Goal: Information Seeking & Learning: Learn about a topic

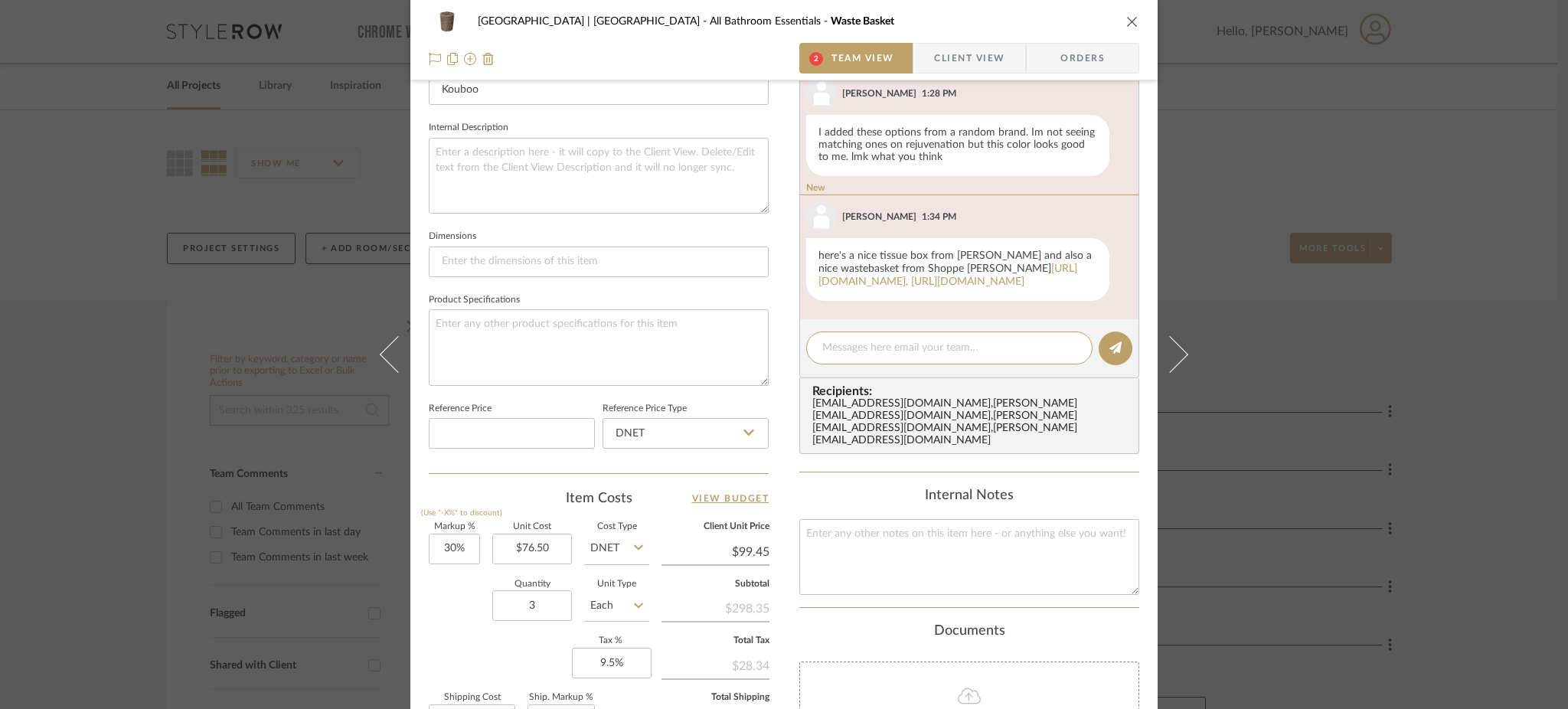
scroll to position [120, 0]
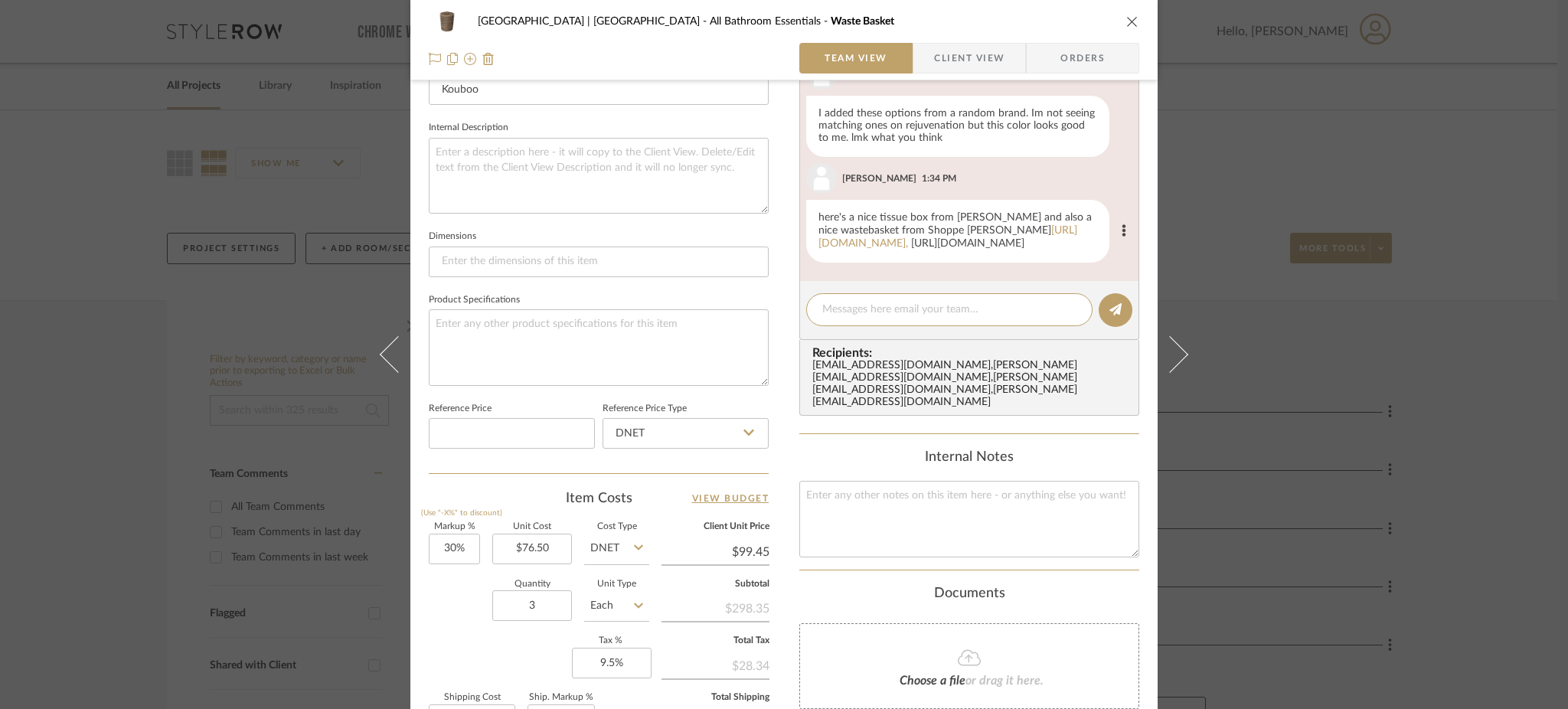
click at [912, 248] on link "[URL][DOMAIN_NAME]" at bounding box center [968, 243] width 113 height 10
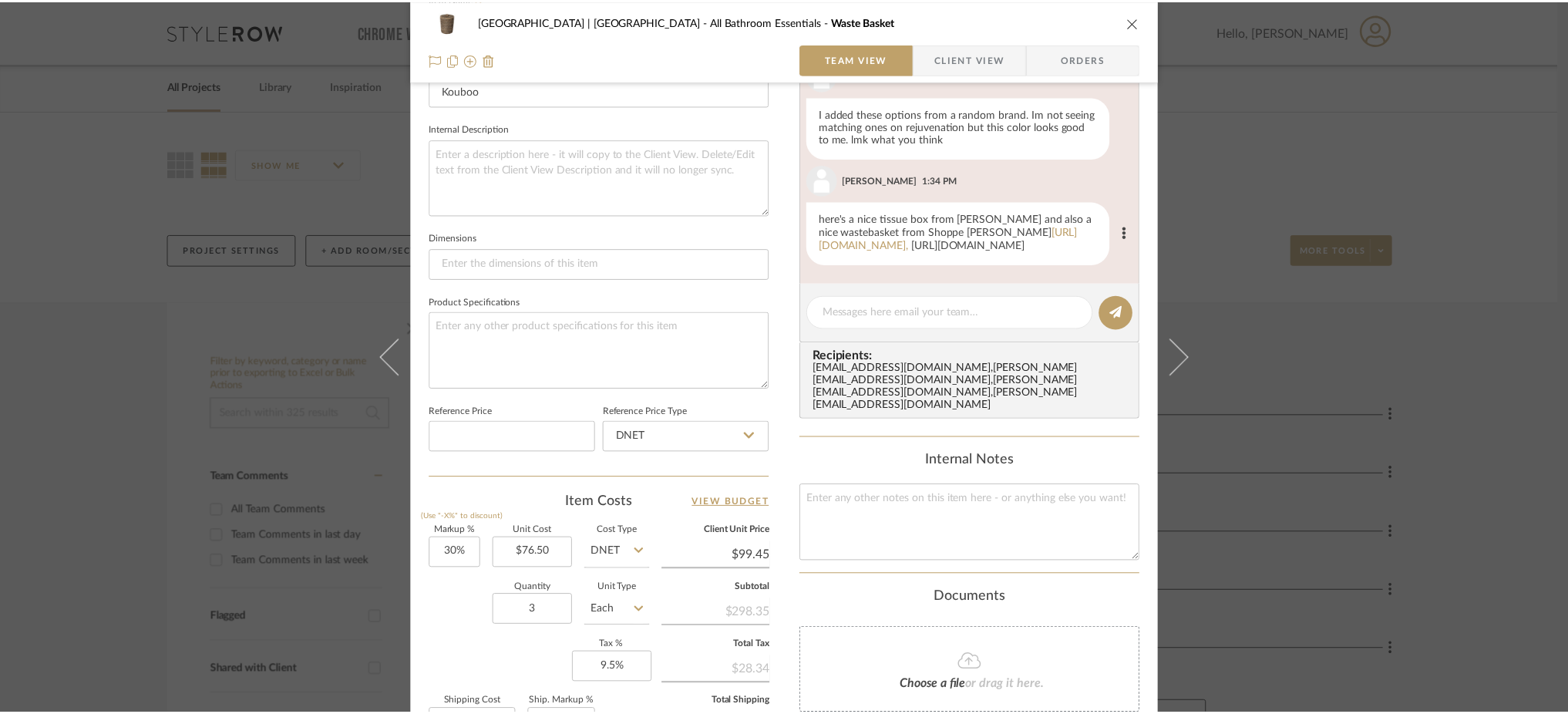
scroll to position [70, 0]
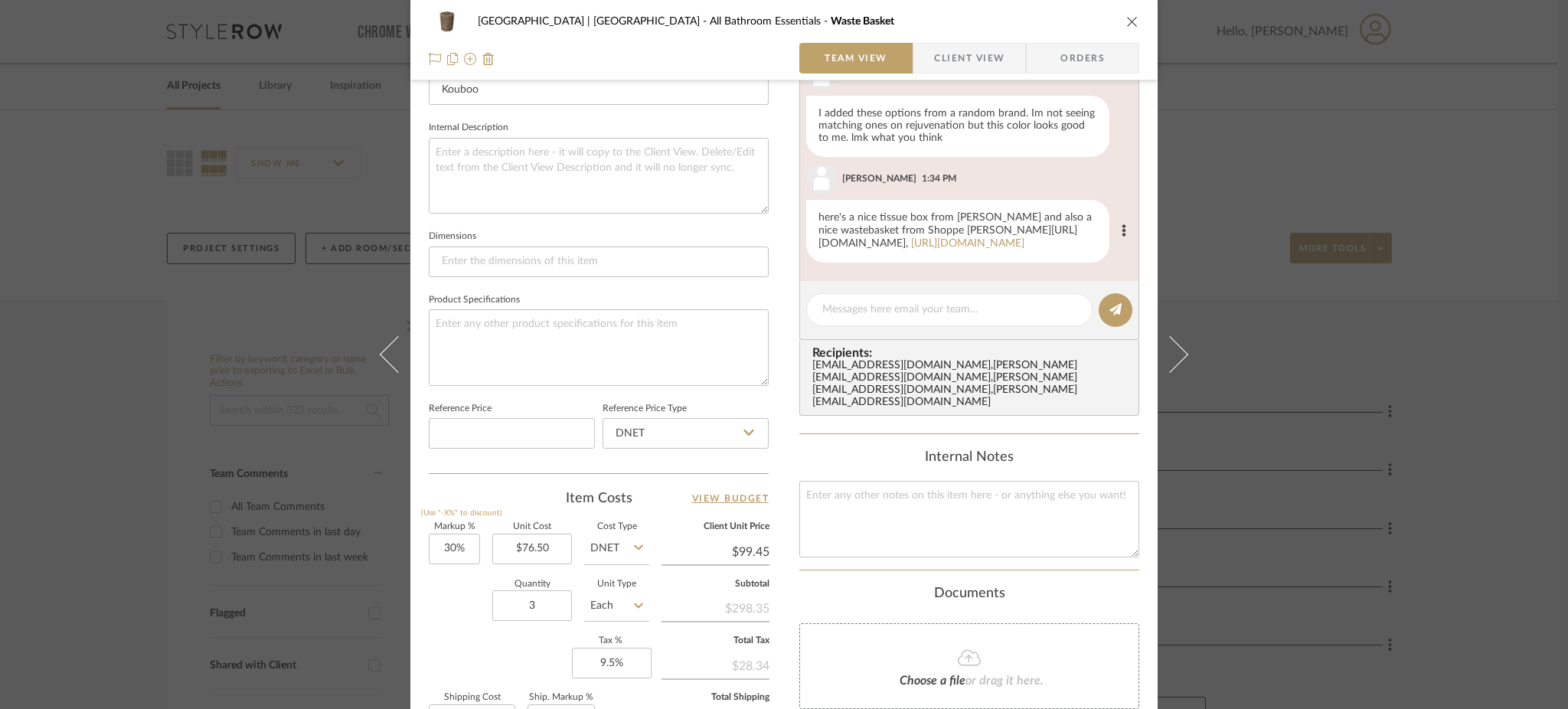
click at [883, 229] on link "[URL][DOMAIN_NAME]," at bounding box center [948, 237] width 259 height 23
click at [251, 93] on div "Meadow Mountain | [GEOGRAPHIC_DATA] All Bathroom Essentials Waste Basket Team V…" at bounding box center [784, 354] width 1568 height 709
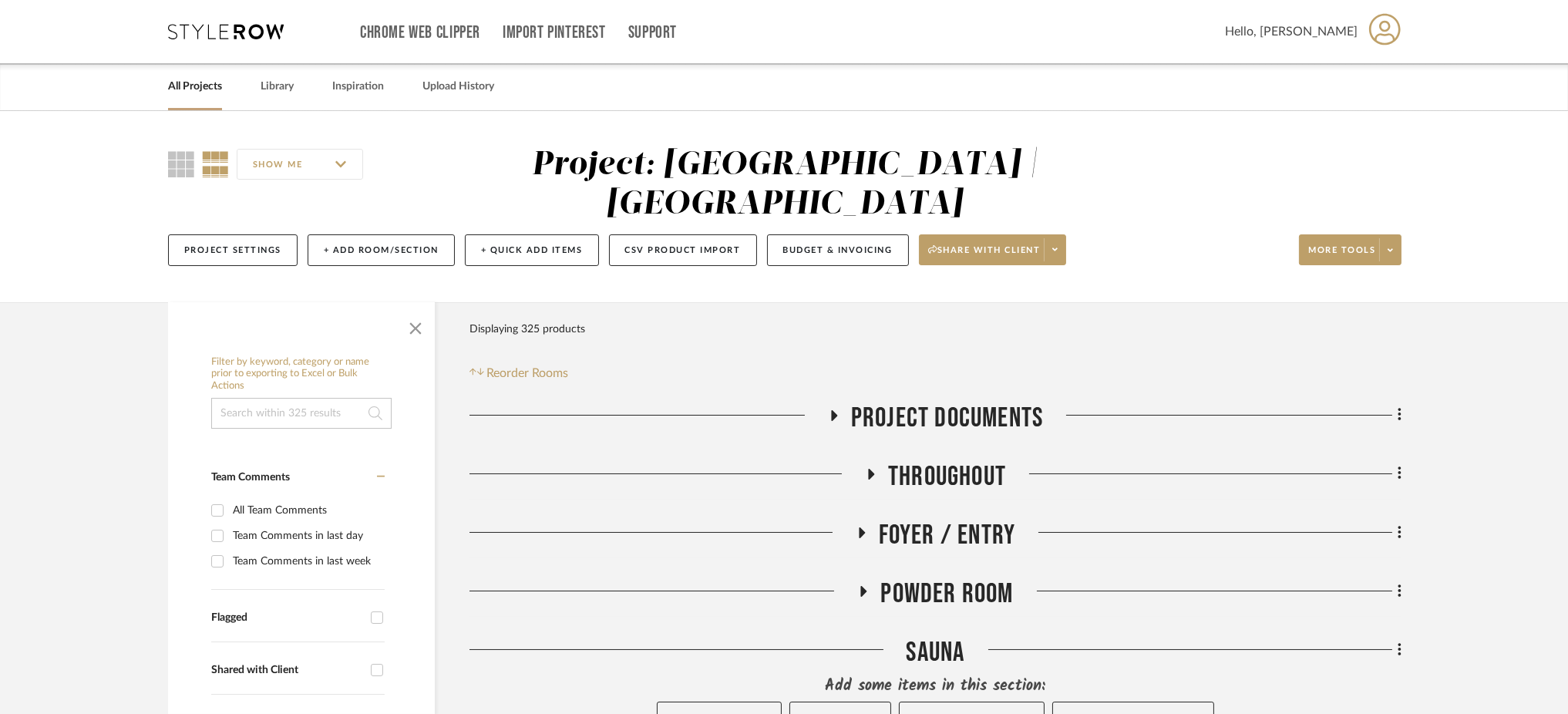
scroll to position [163, 0]
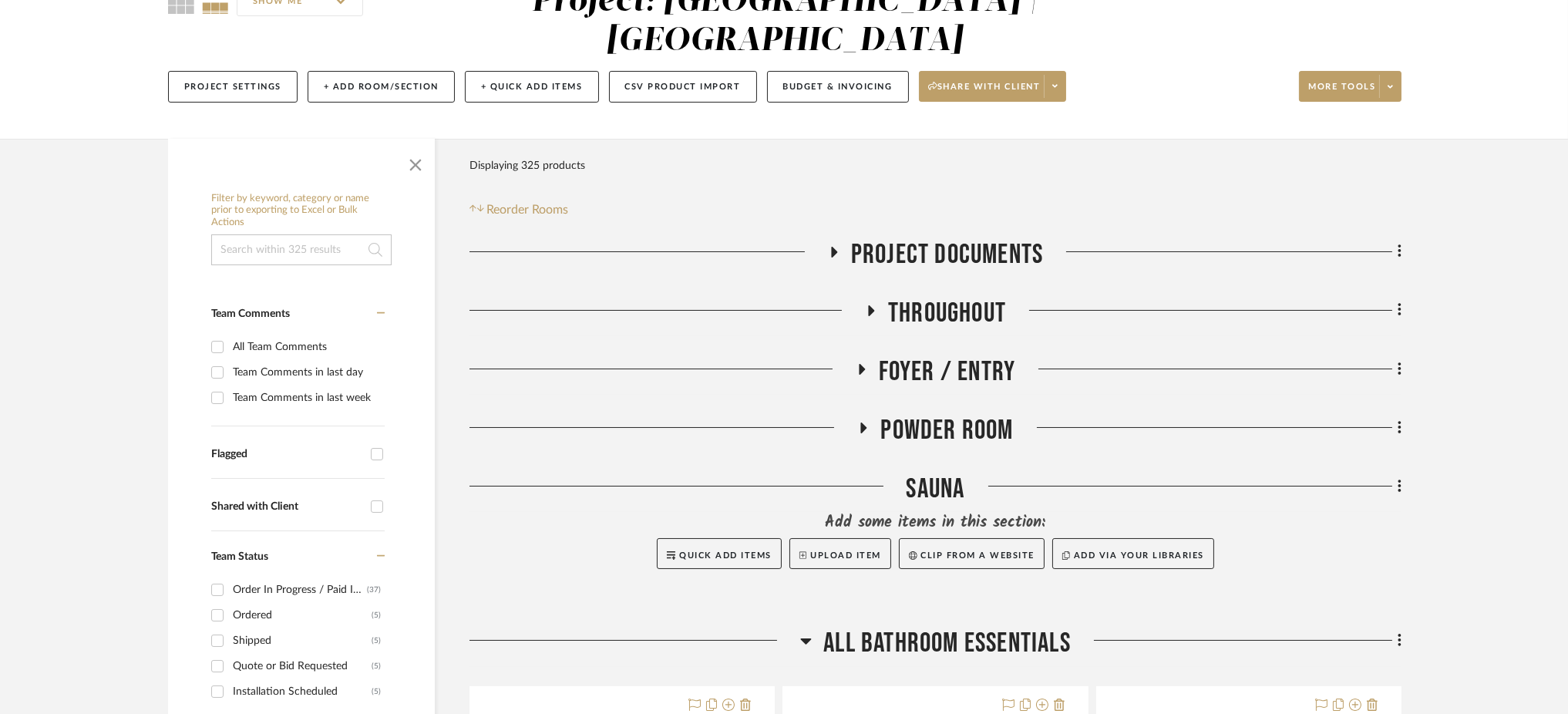
click at [800, 632] on icon at bounding box center [806, 641] width 11 height 19
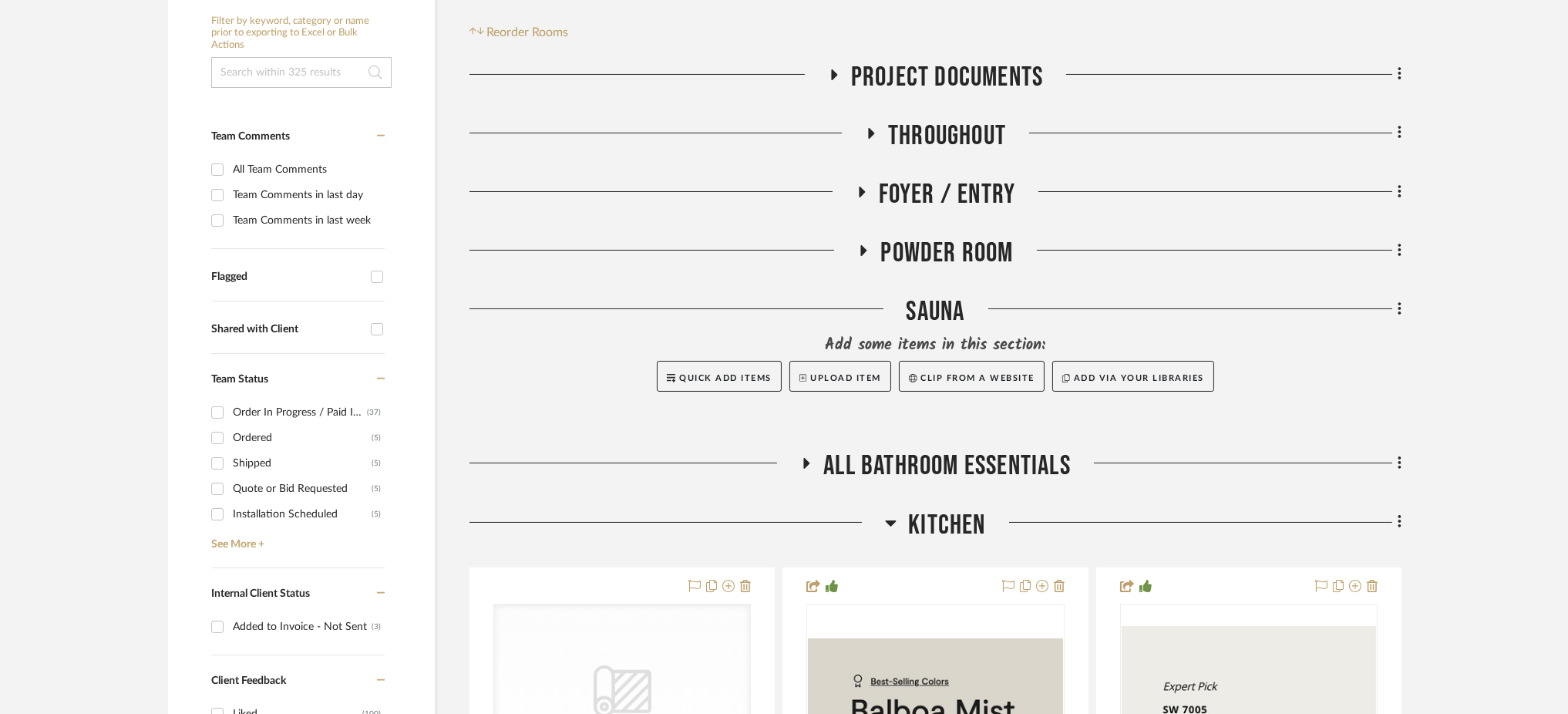
scroll to position [342, 0]
click at [896, 513] on icon at bounding box center [891, 522] width 11 height 19
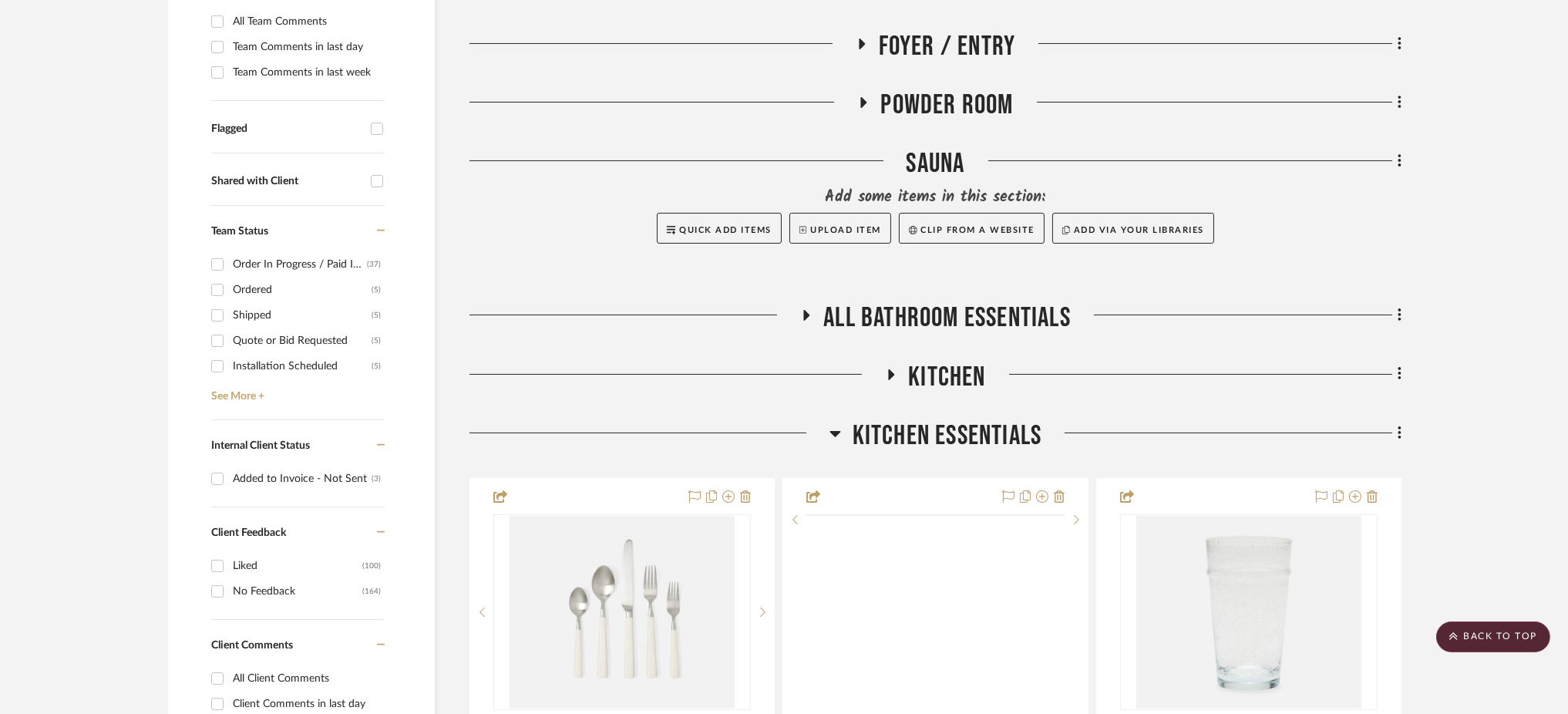
scroll to position [490, 0]
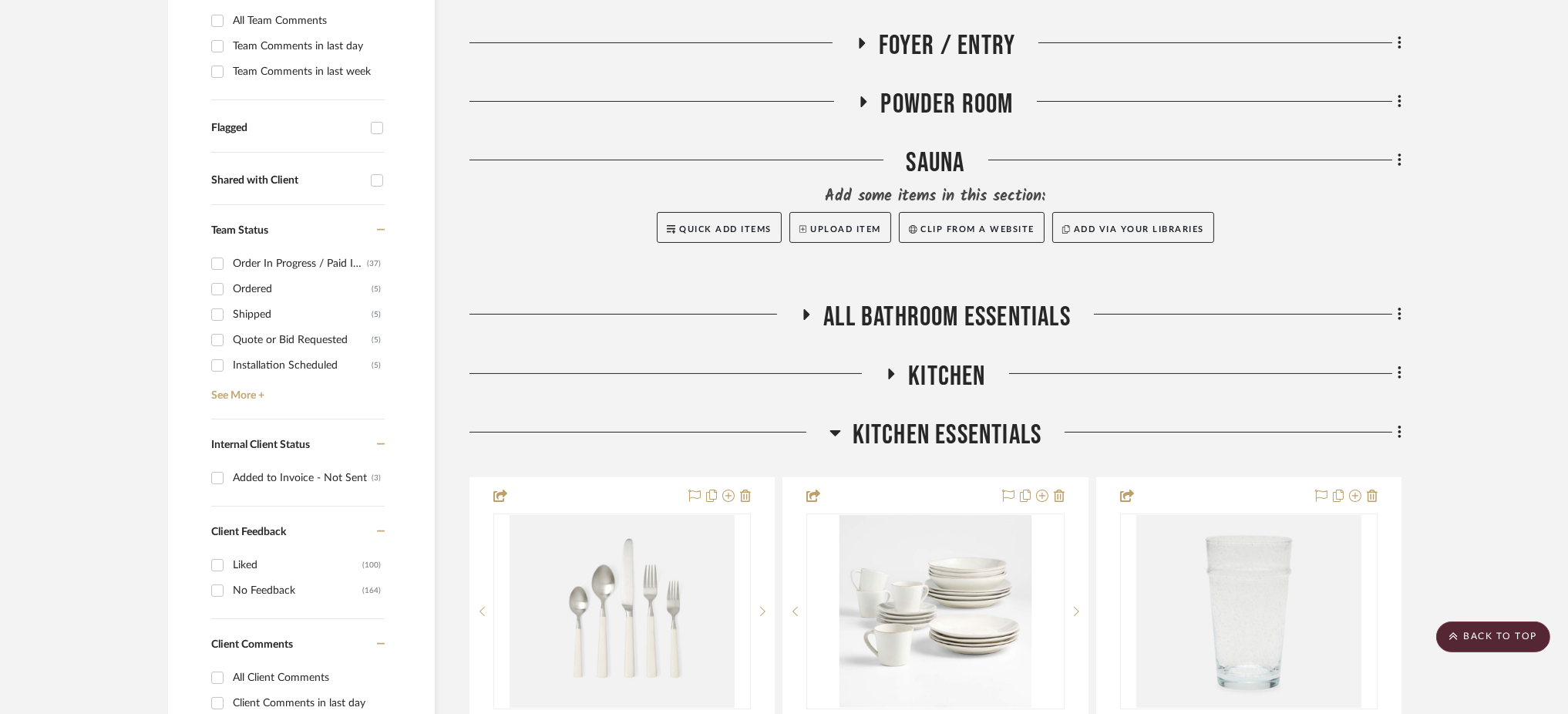
click at [835, 430] on icon at bounding box center [834, 433] width 11 height 7
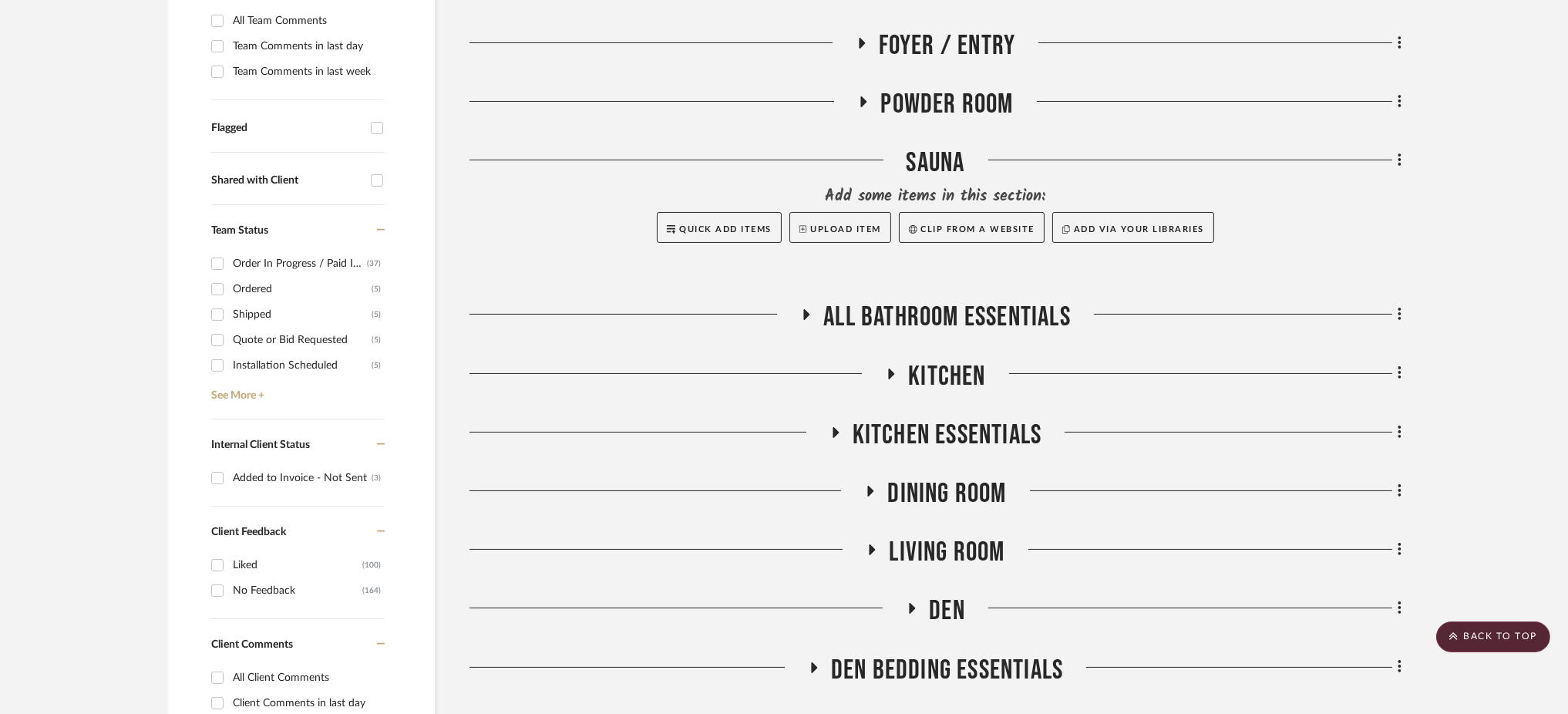
click at [909, 603] on fa-icon at bounding box center [911, 614] width 11 height 23
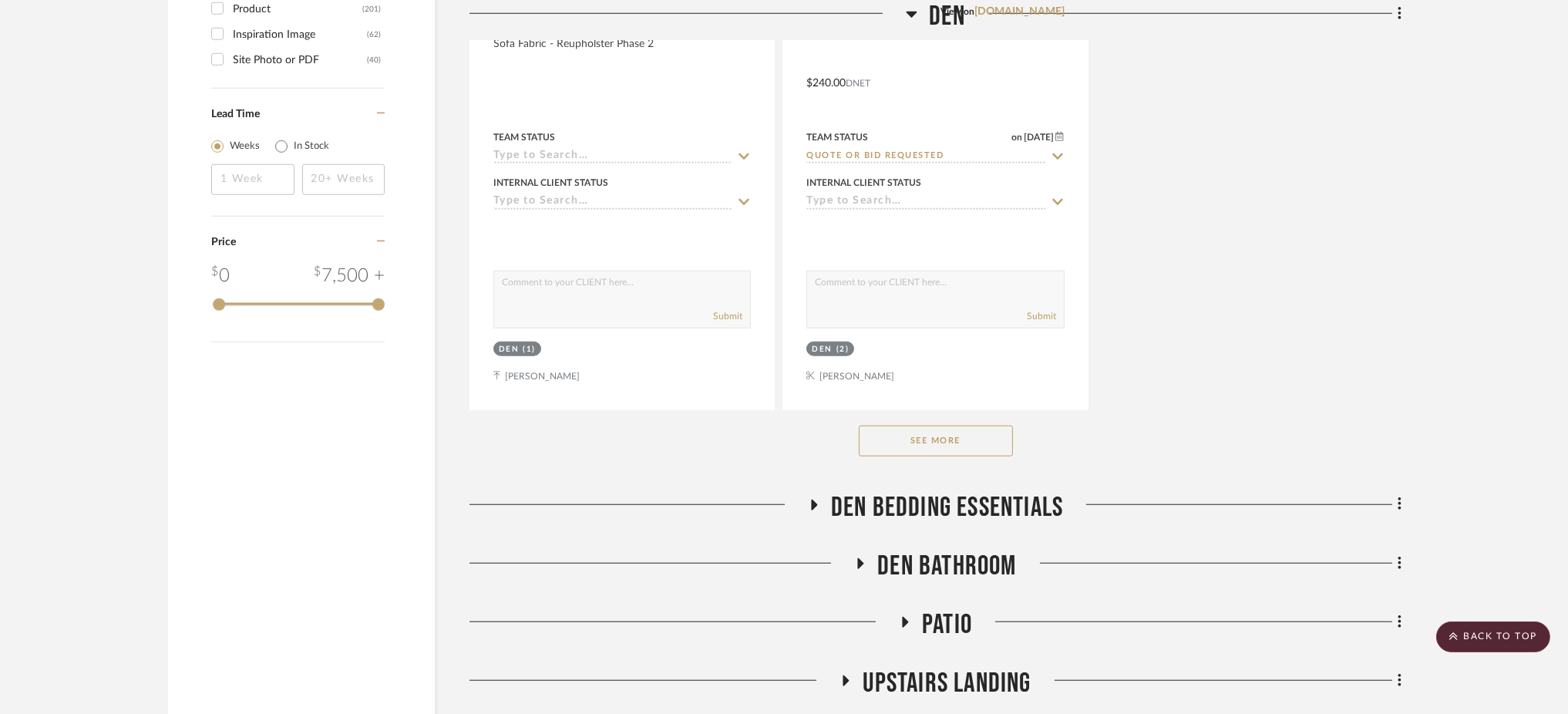
scroll to position [2855, 0]
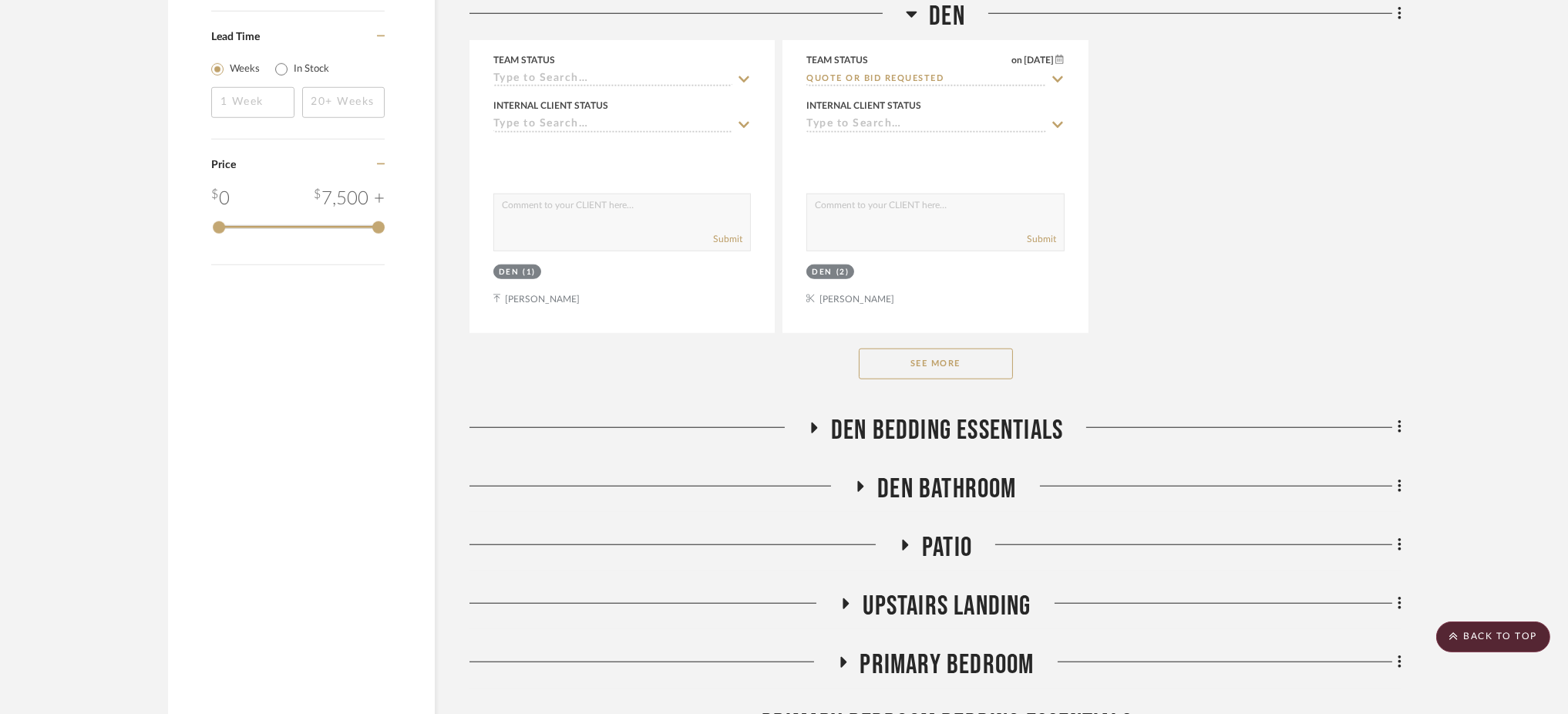
click at [954, 349] on button "See More" at bounding box center [936, 364] width 154 height 31
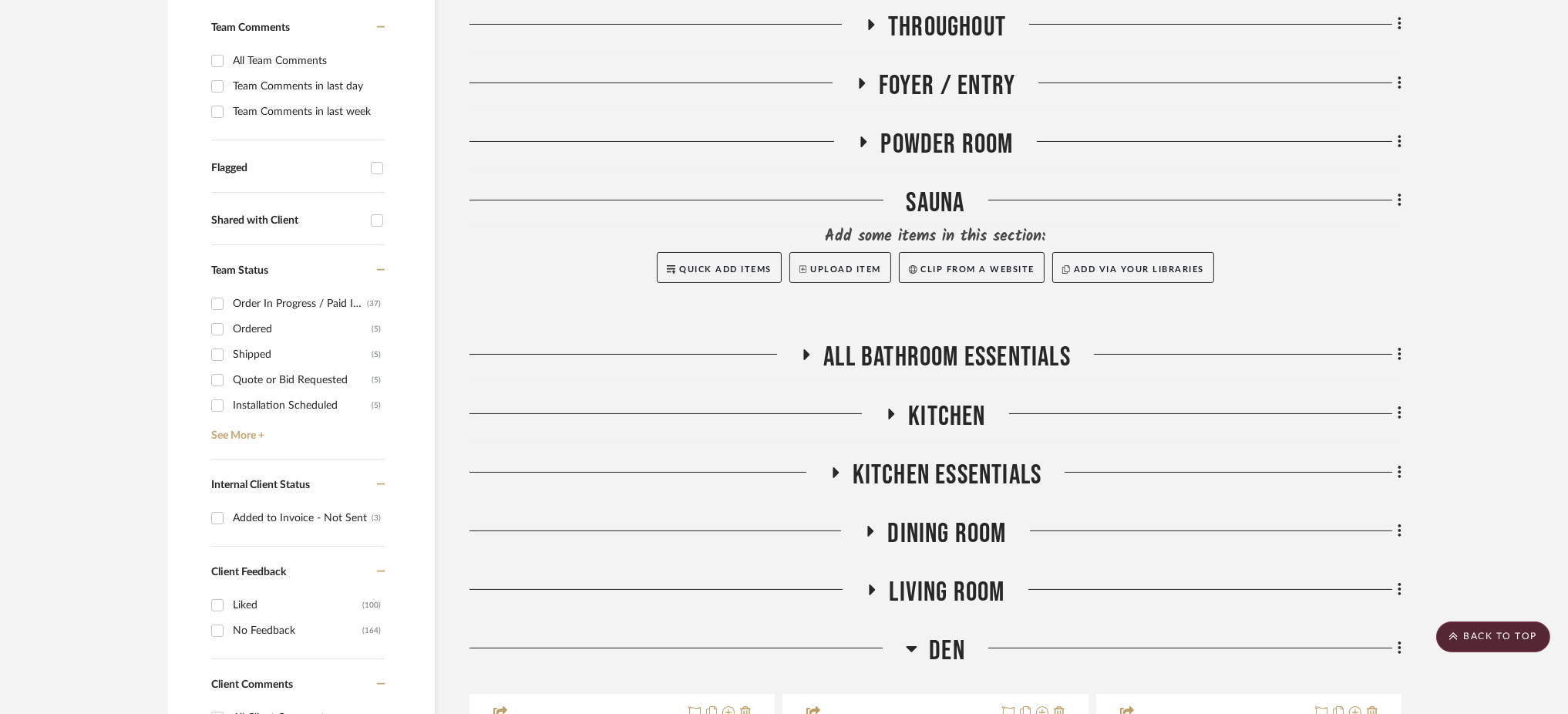
scroll to position [0, 0]
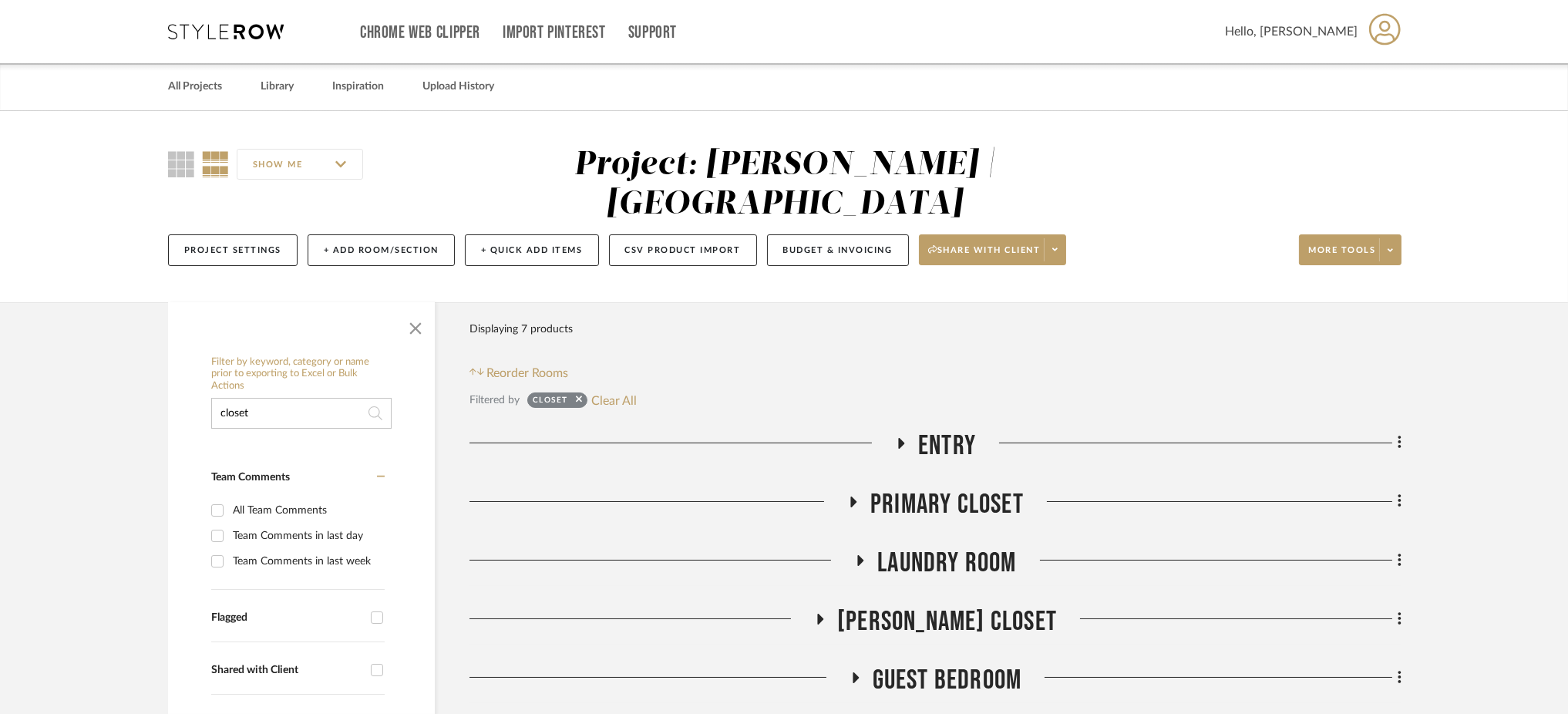
click at [261, 398] on input "closet" at bounding box center [302, 413] width 180 height 31
drag, startPoint x: 260, startPoint y: 361, endPoint x: 89, endPoint y: 345, distance: 171.7
type input "container store"
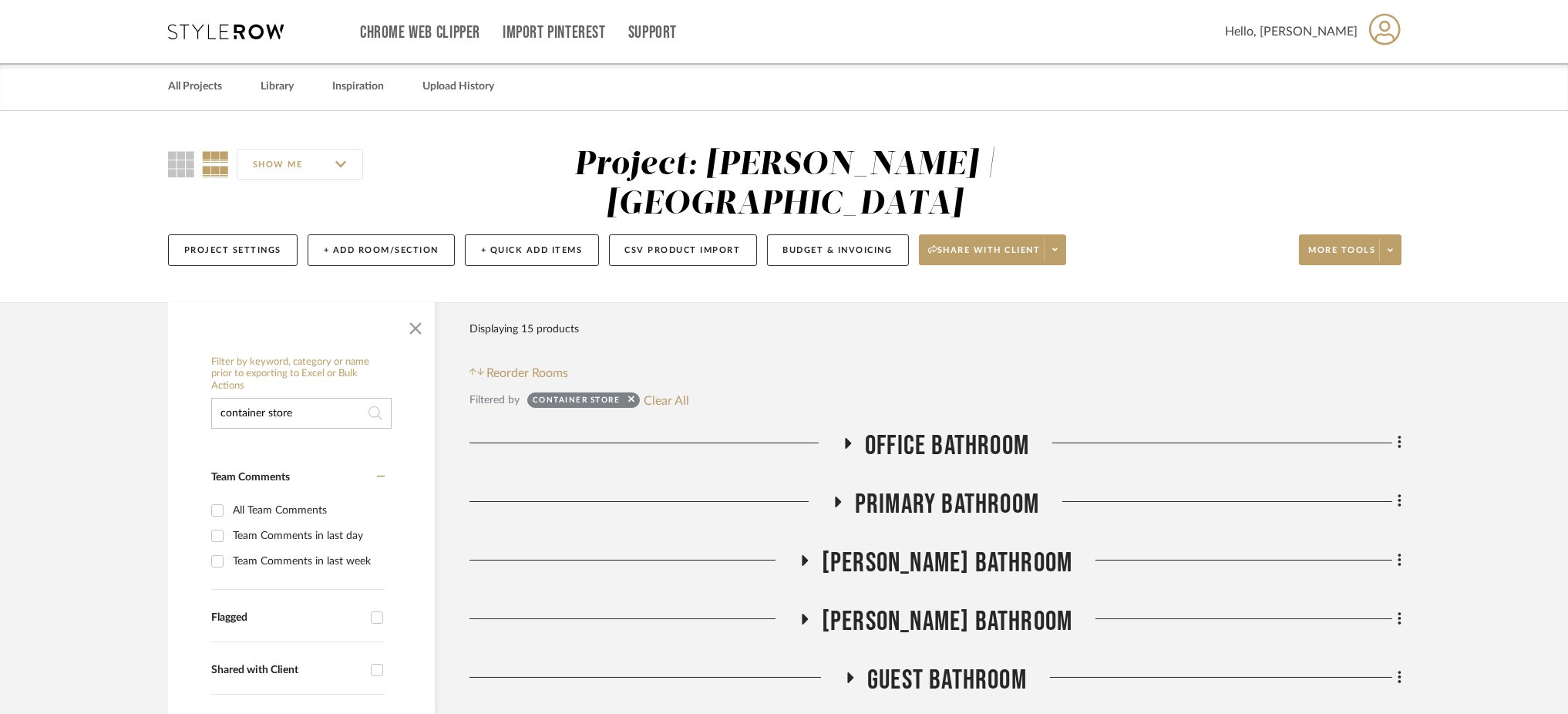
scroll to position [321, 0]
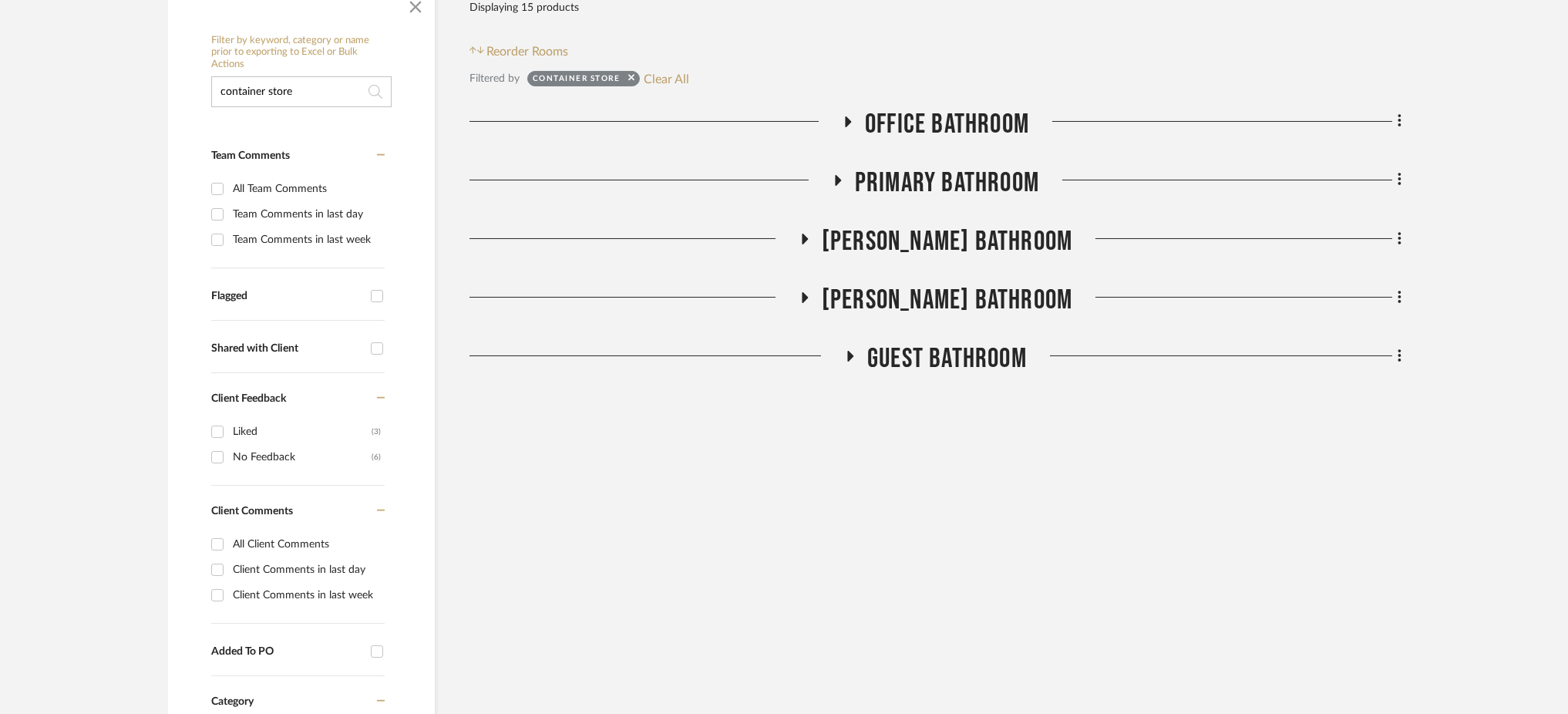
click at [854, 350] on icon at bounding box center [850, 356] width 19 height 11
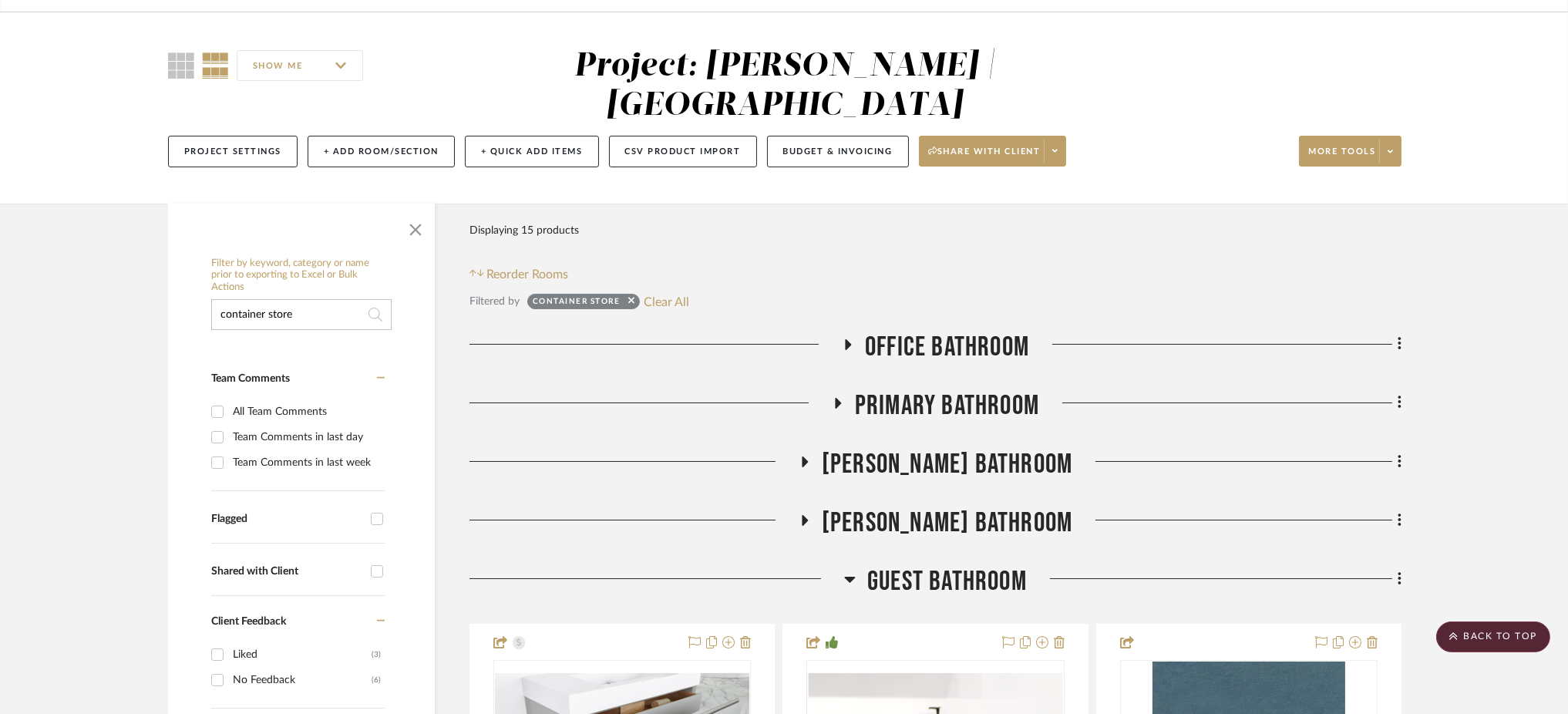
scroll to position [0, 0]
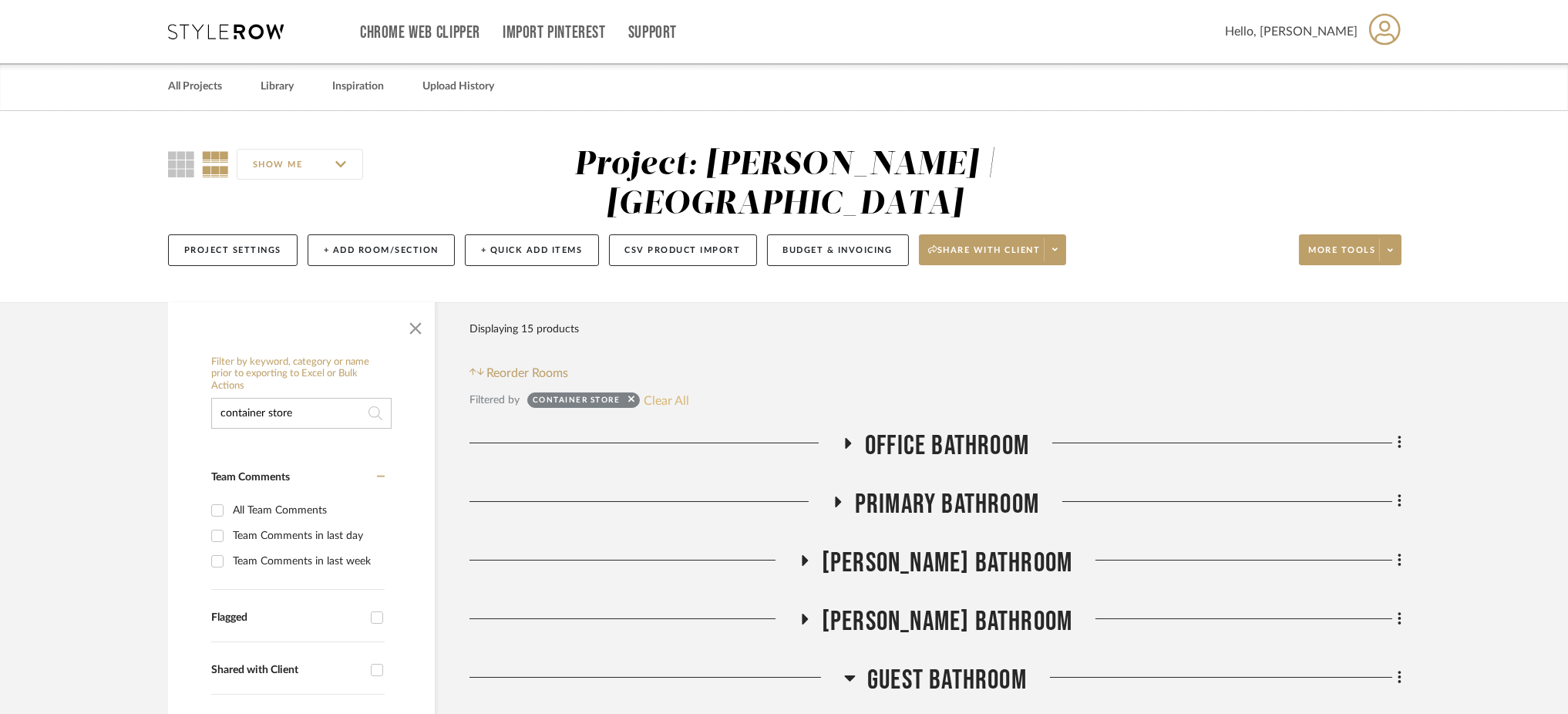
click at [679, 390] on button "Clear All" at bounding box center [667, 400] width 46 height 20
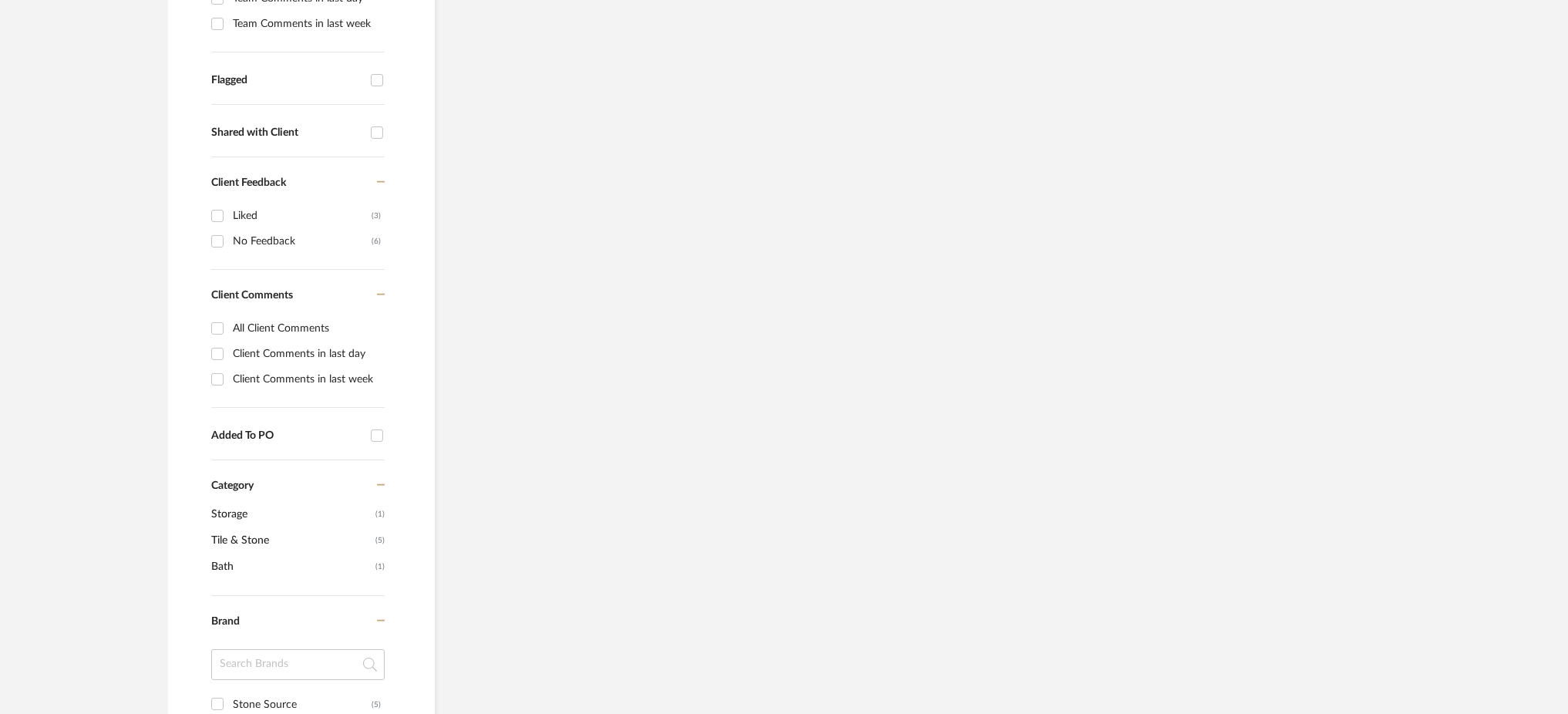
scroll to position [542, 0]
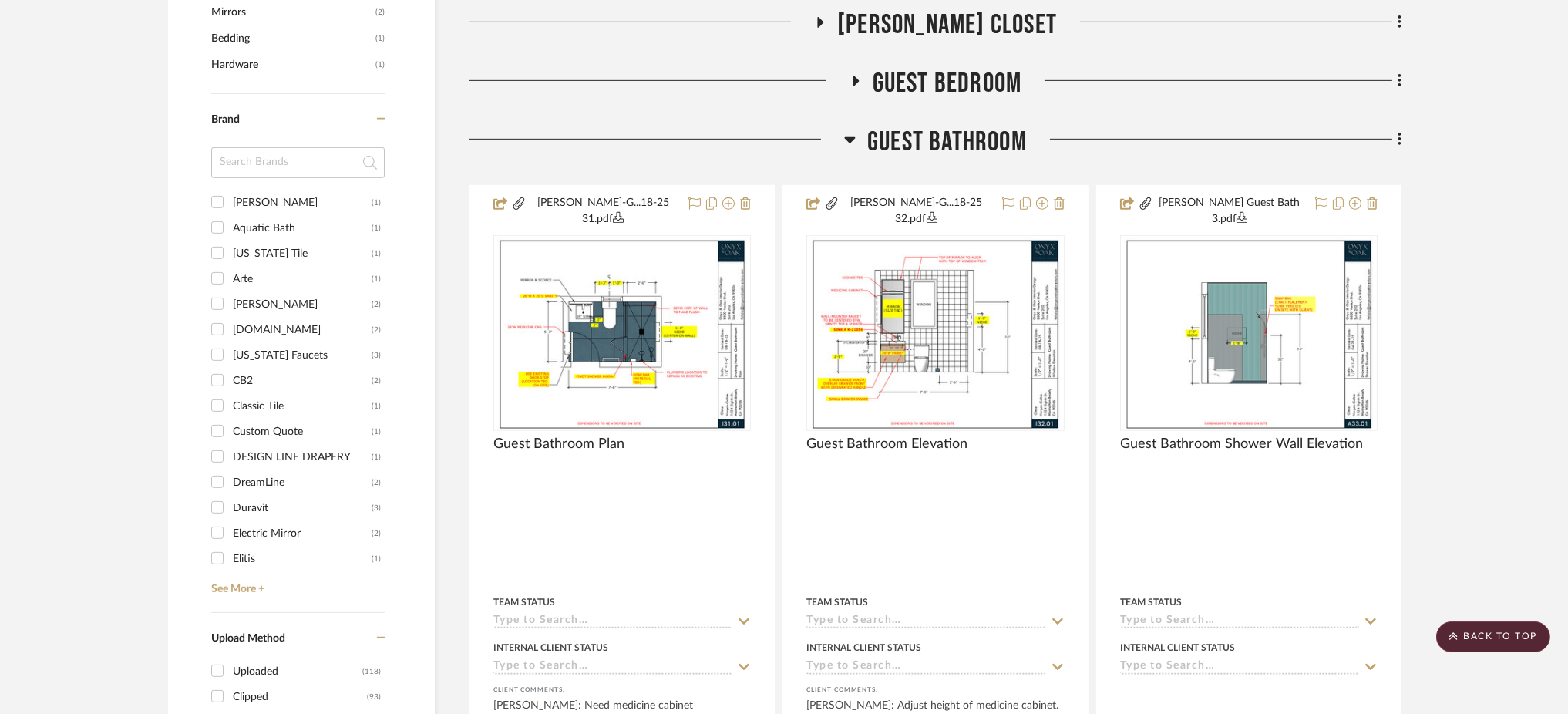
scroll to position [1620, 0]
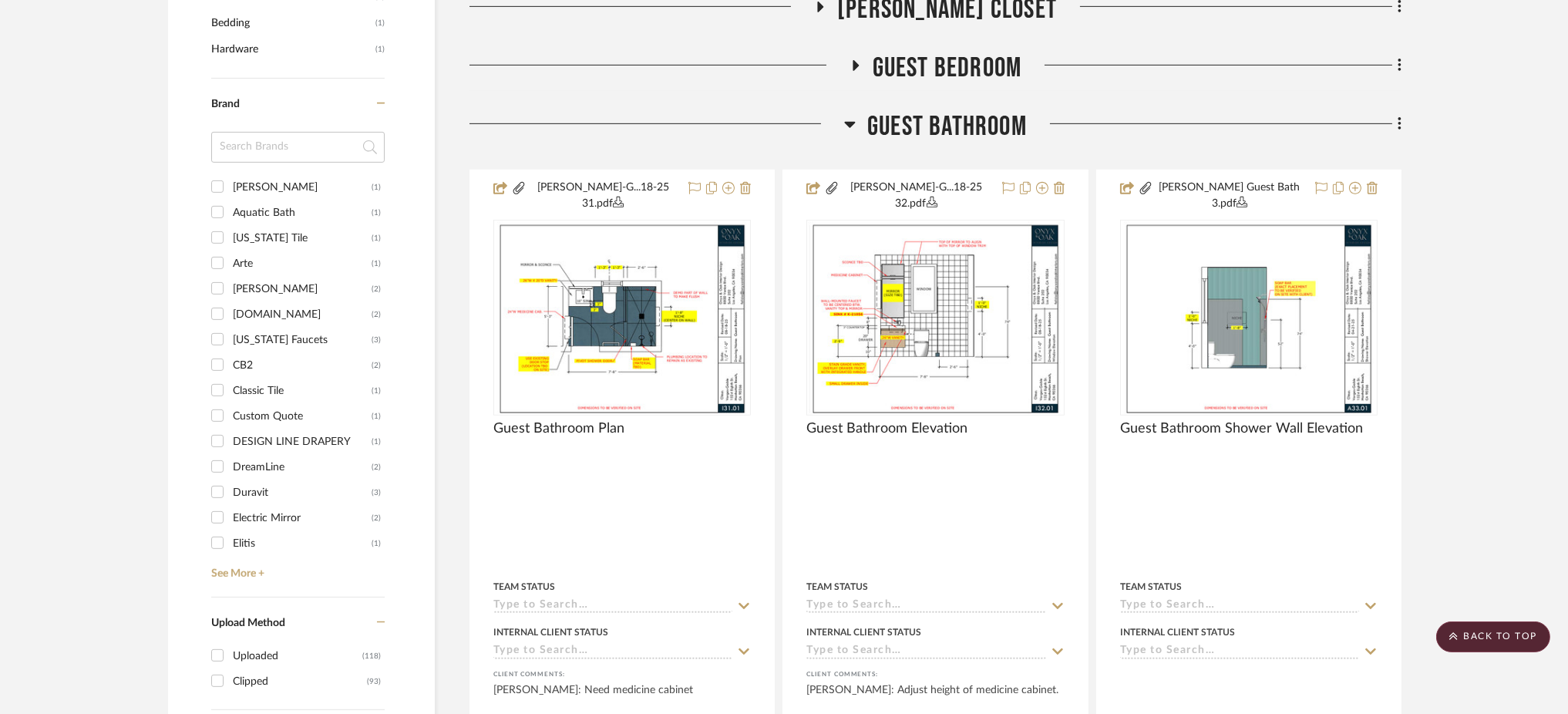
click at [849, 122] on icon at bounding box center [849, 125] width 11 height 7
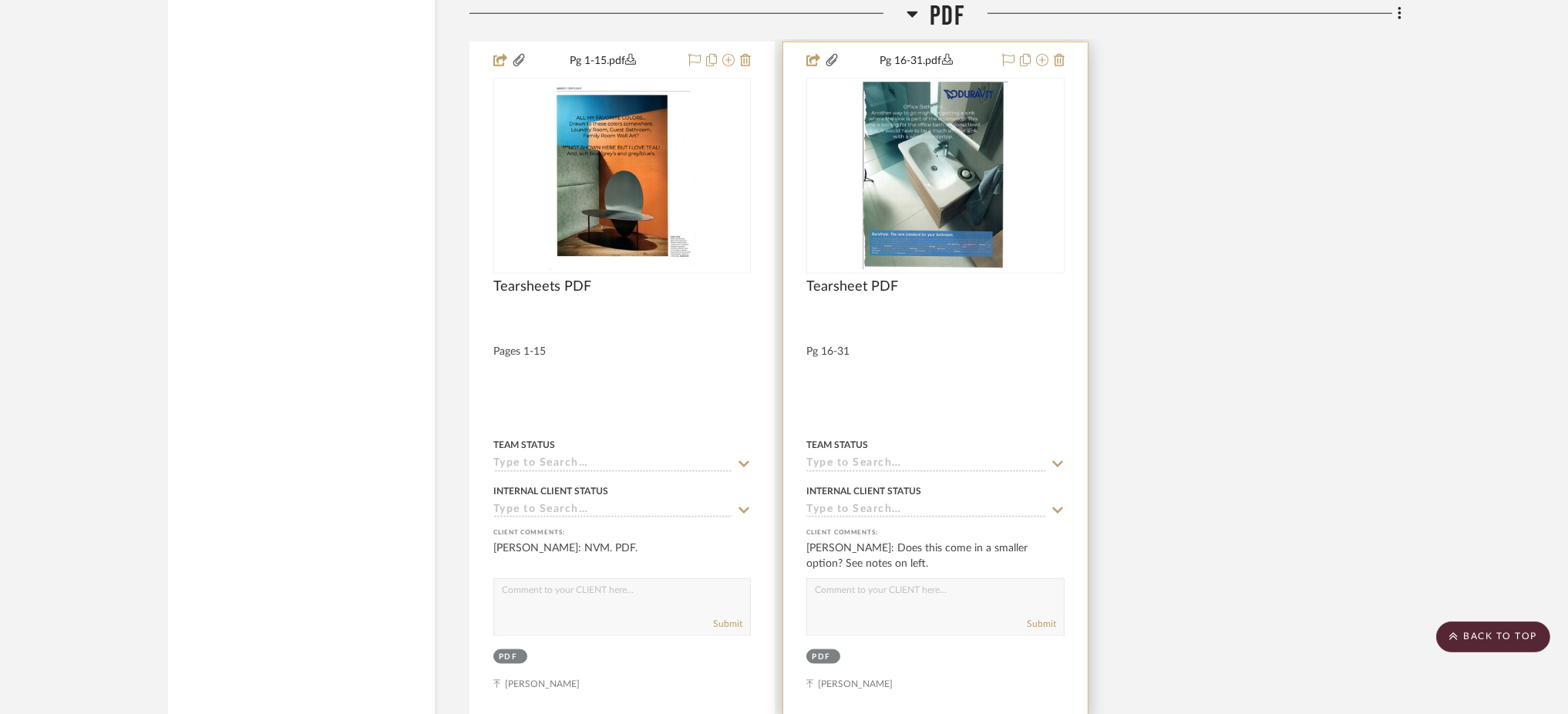
scroll to position [3397, 0]
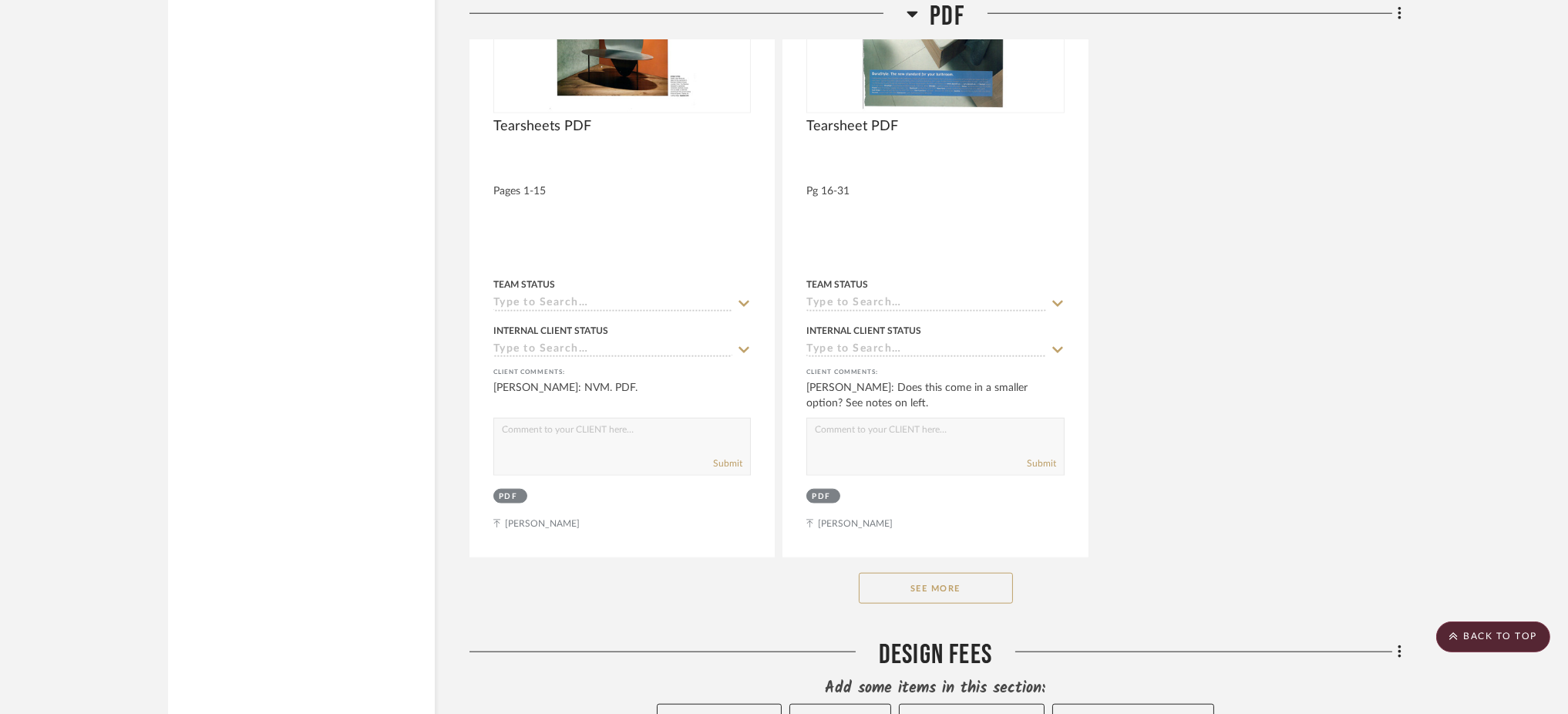
click at [968, 573] on button "See More" at bounding box center [936, 589] width 154 height 31
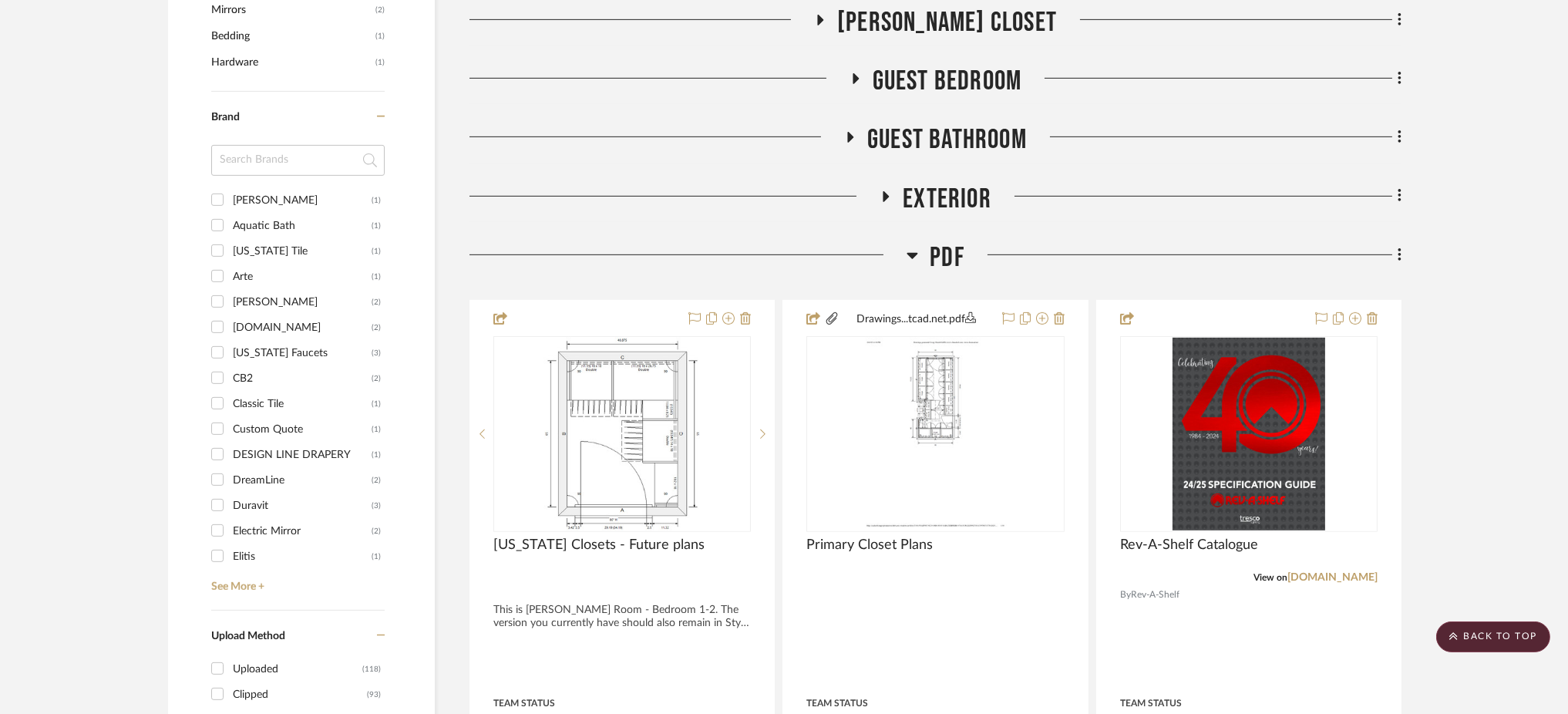
scroll to position [1606, 0]
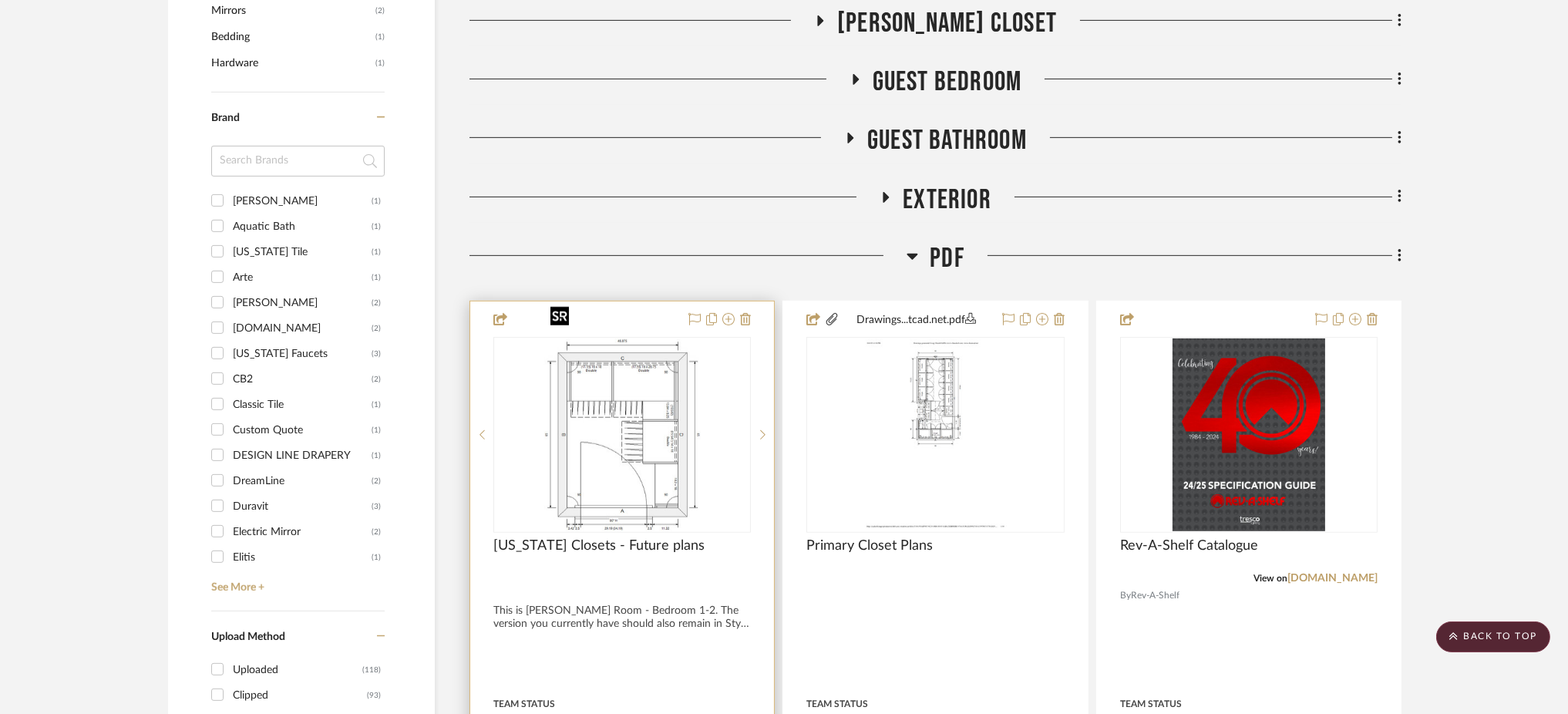
click at [632, 411] on img "0" at bounding box center [623, 434] width 156 height 193
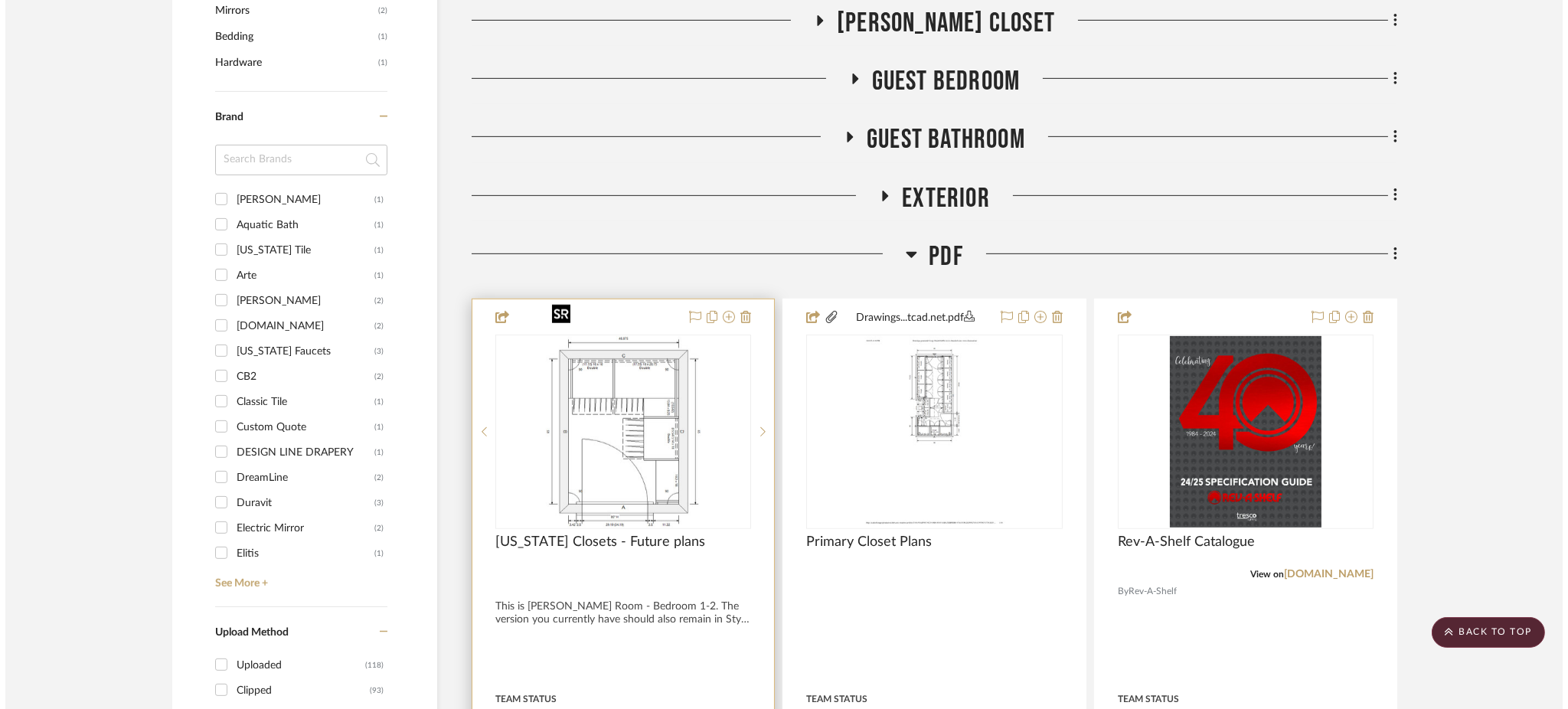
scroll to position [0, 0]
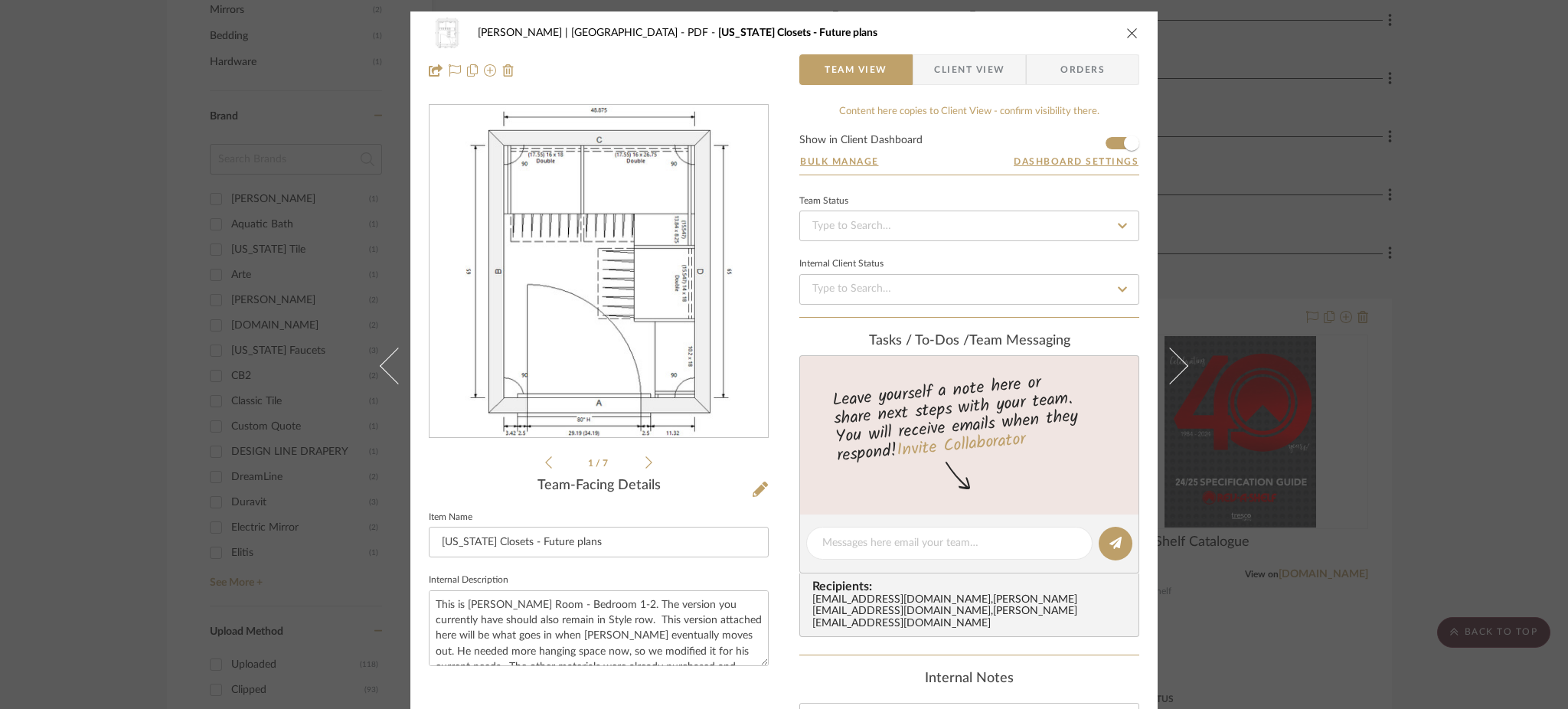
click at [1270, 271] on div "Vargas-Gable | Manhattan Beach PDF California Closets - Future plans Team View …" at bounding box center [784, 354] width 1568 height 709
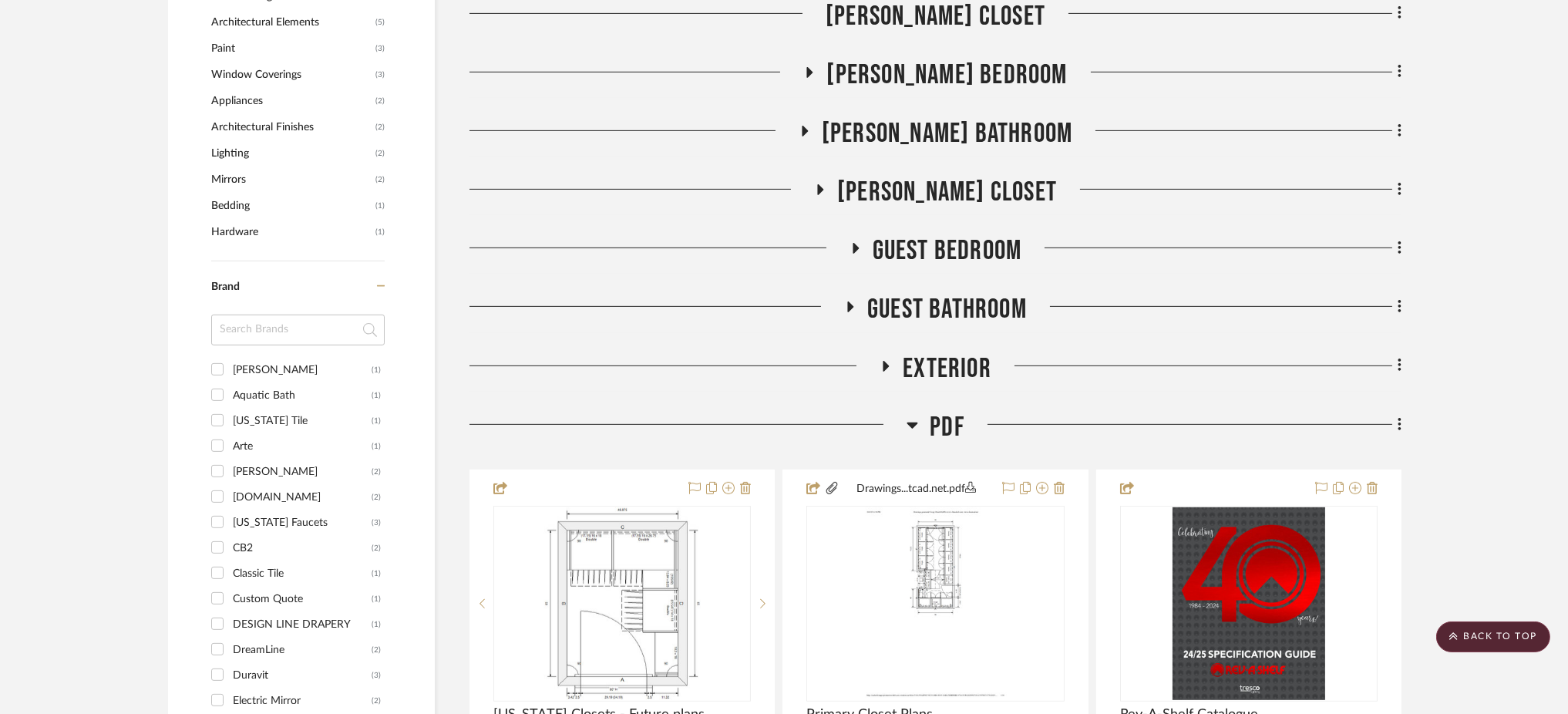
scroll to position [1400, 0]
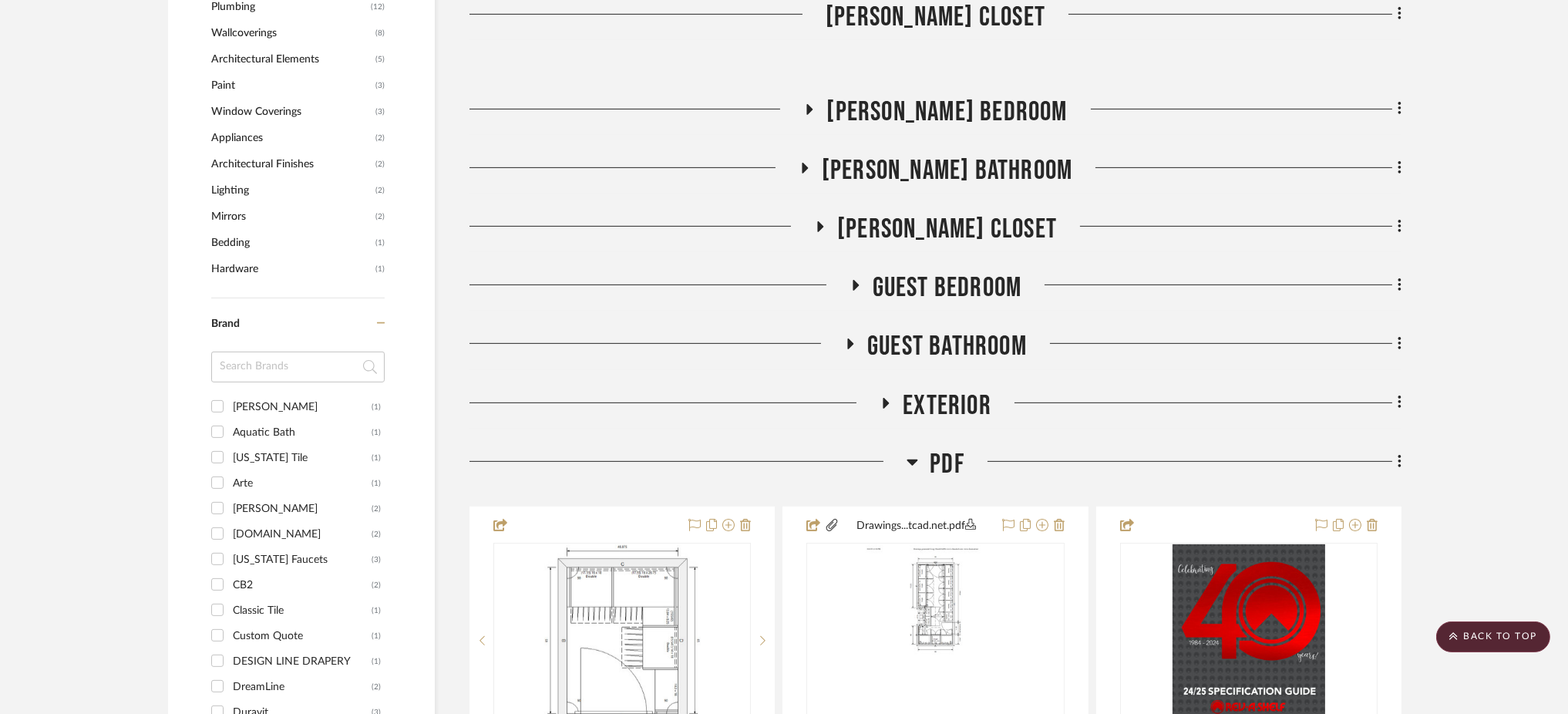
click at [884, 397] on fa-icon at bounding box center [885, 408] width 11 height 23
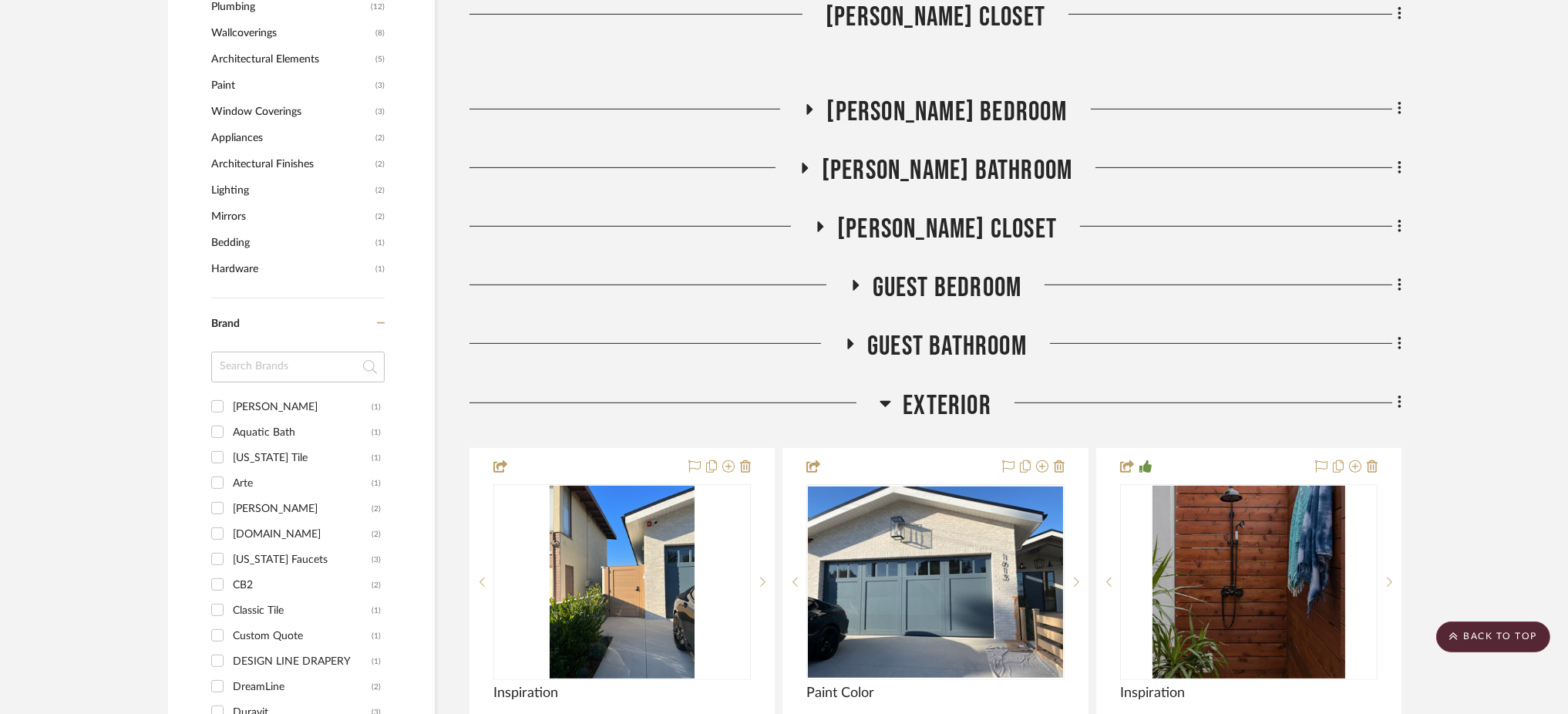
click at [887, 394] on icon at bounding box center [885, 403] width 11 height 19
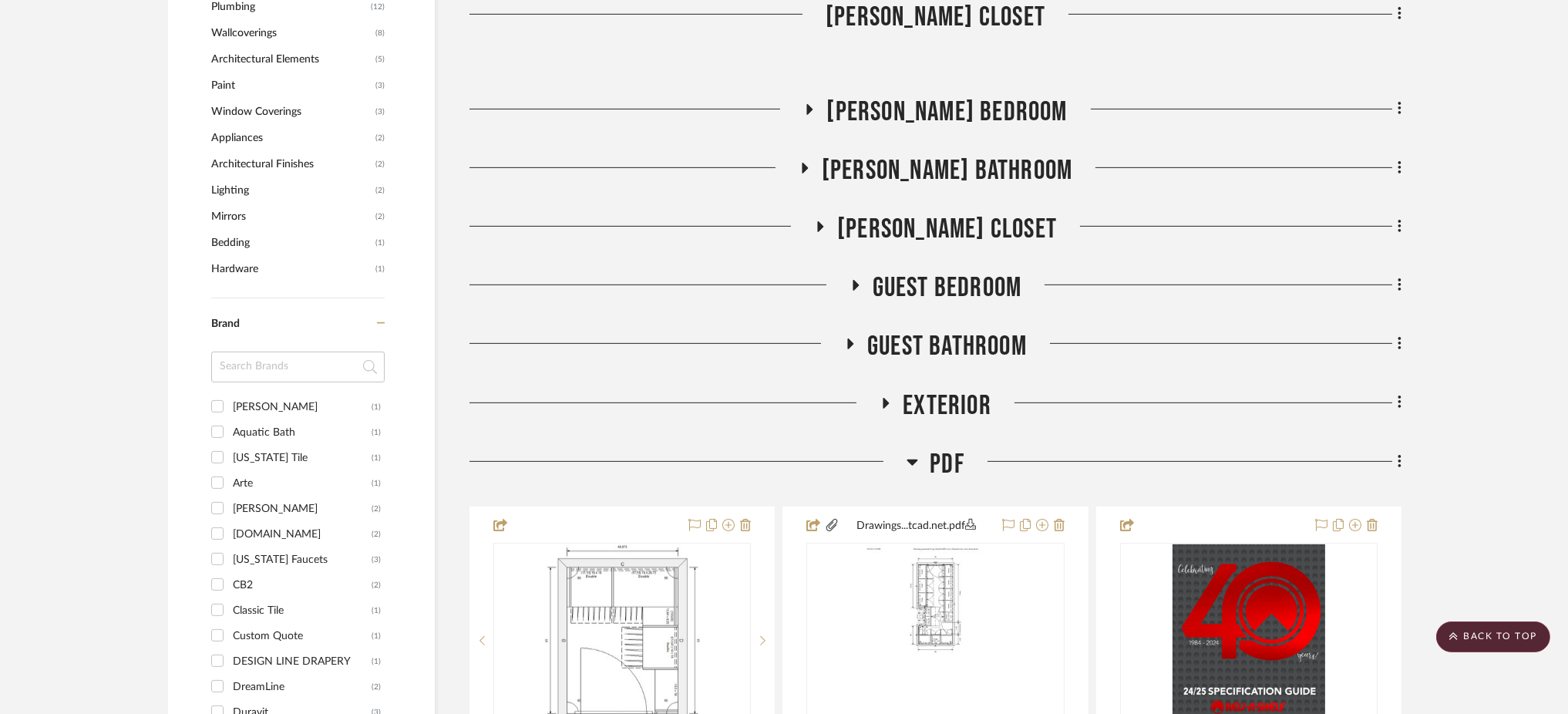
click at [853, 337] on fa-icon at bounding box center [849, 349] width 11 height 23
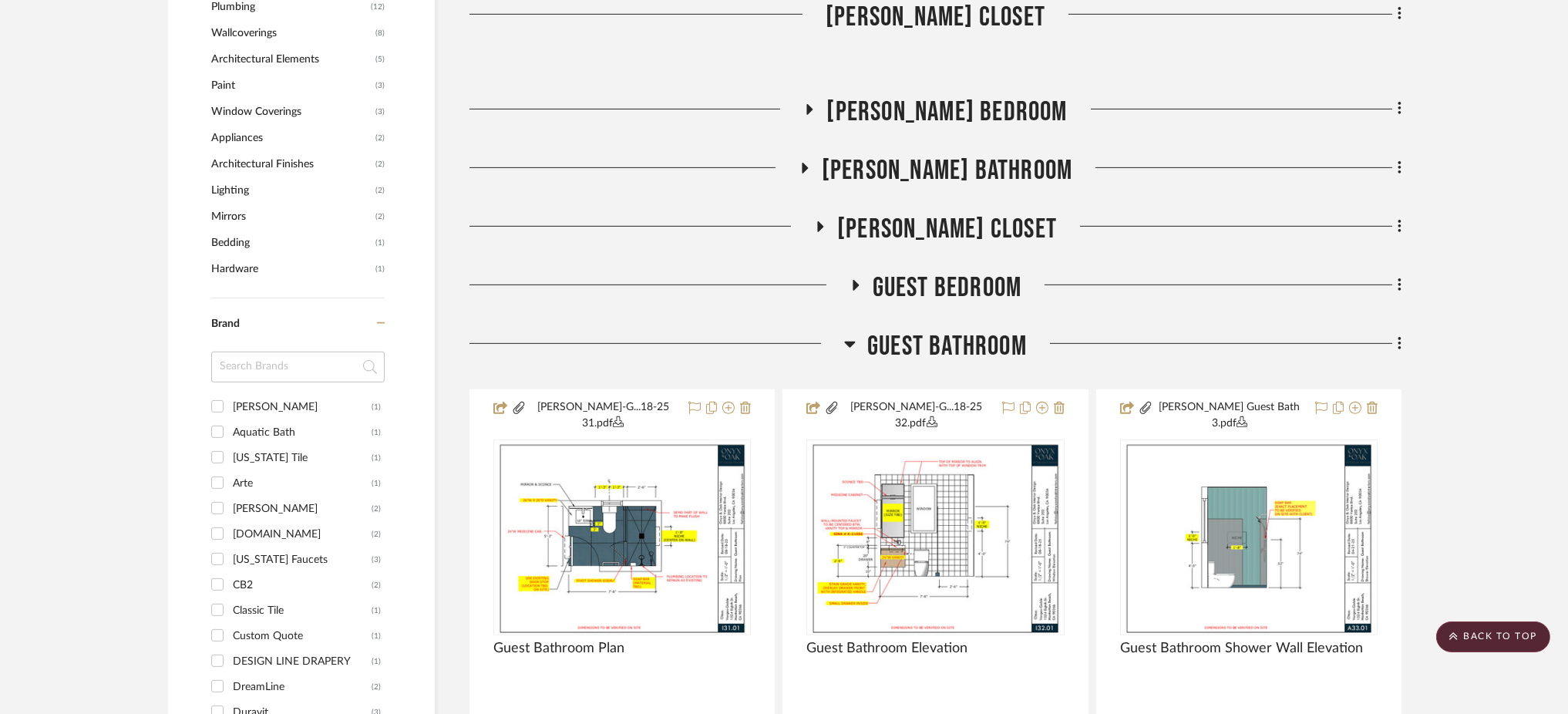
click at [853, 335] on icon at bounding box center [849, 344] width 11 height 19
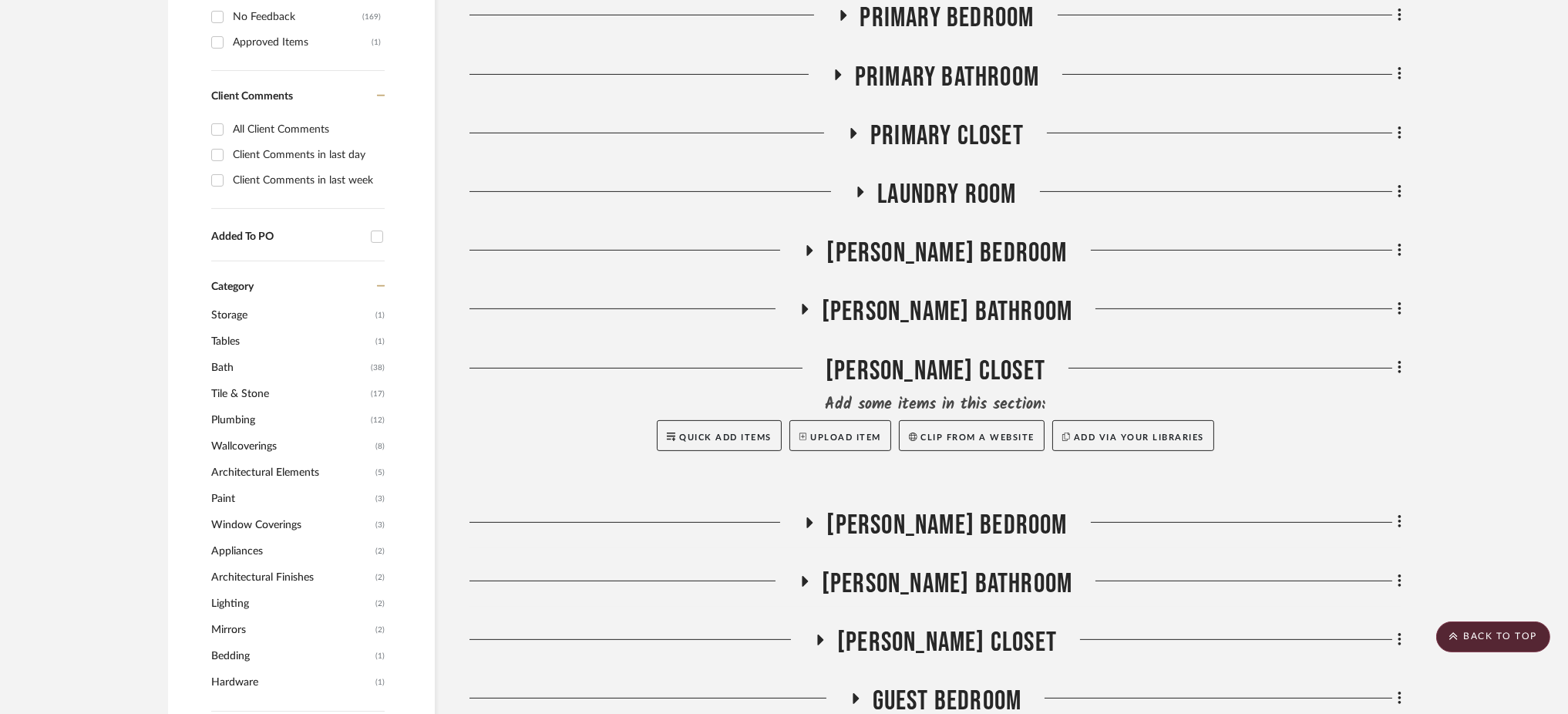
scroll to position [990, 0]
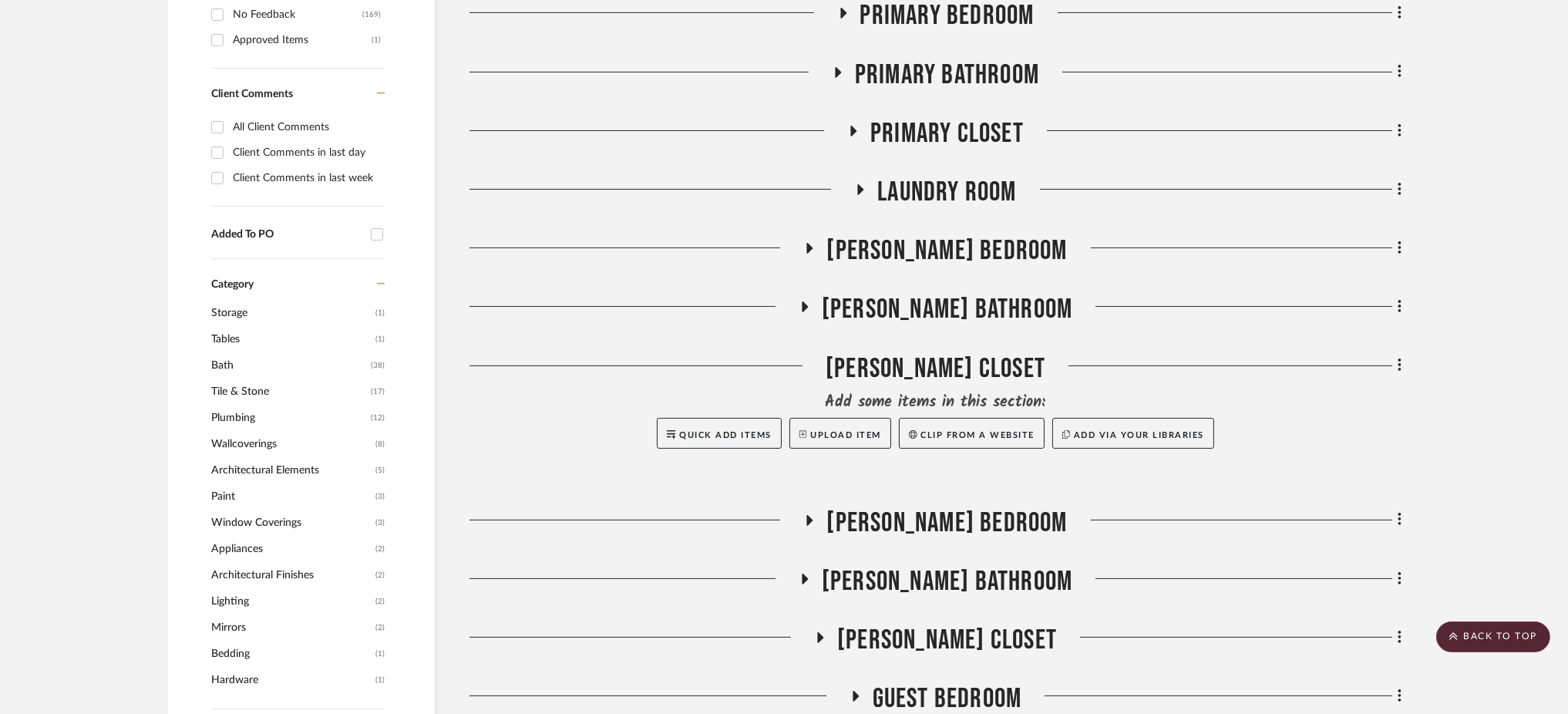
click at [819, 243] on icon at bounding box center [809, 249] width 19 height 11
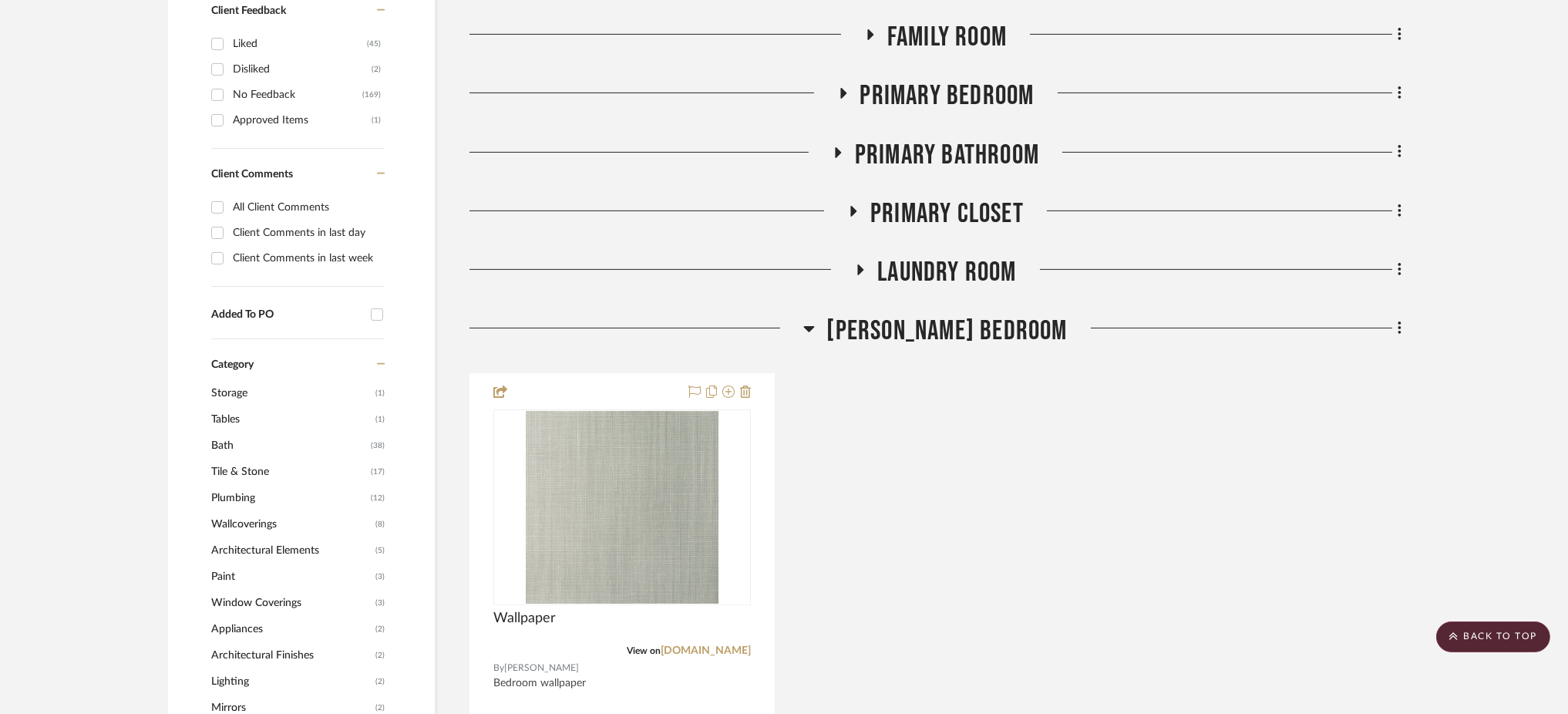
scroll to position [902, 0]
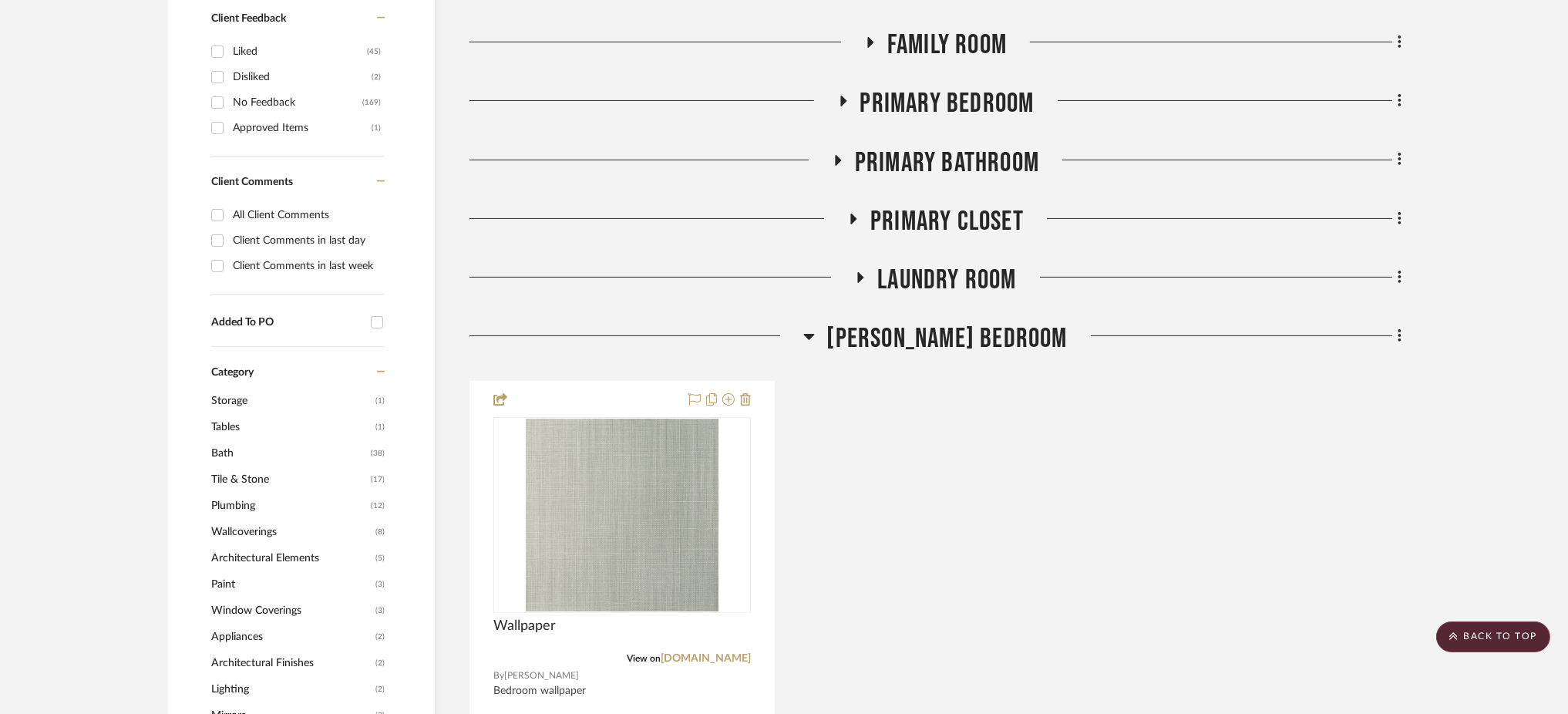
click at [845, 96] on icon at bounding box center [844, 101] width 7 height 11
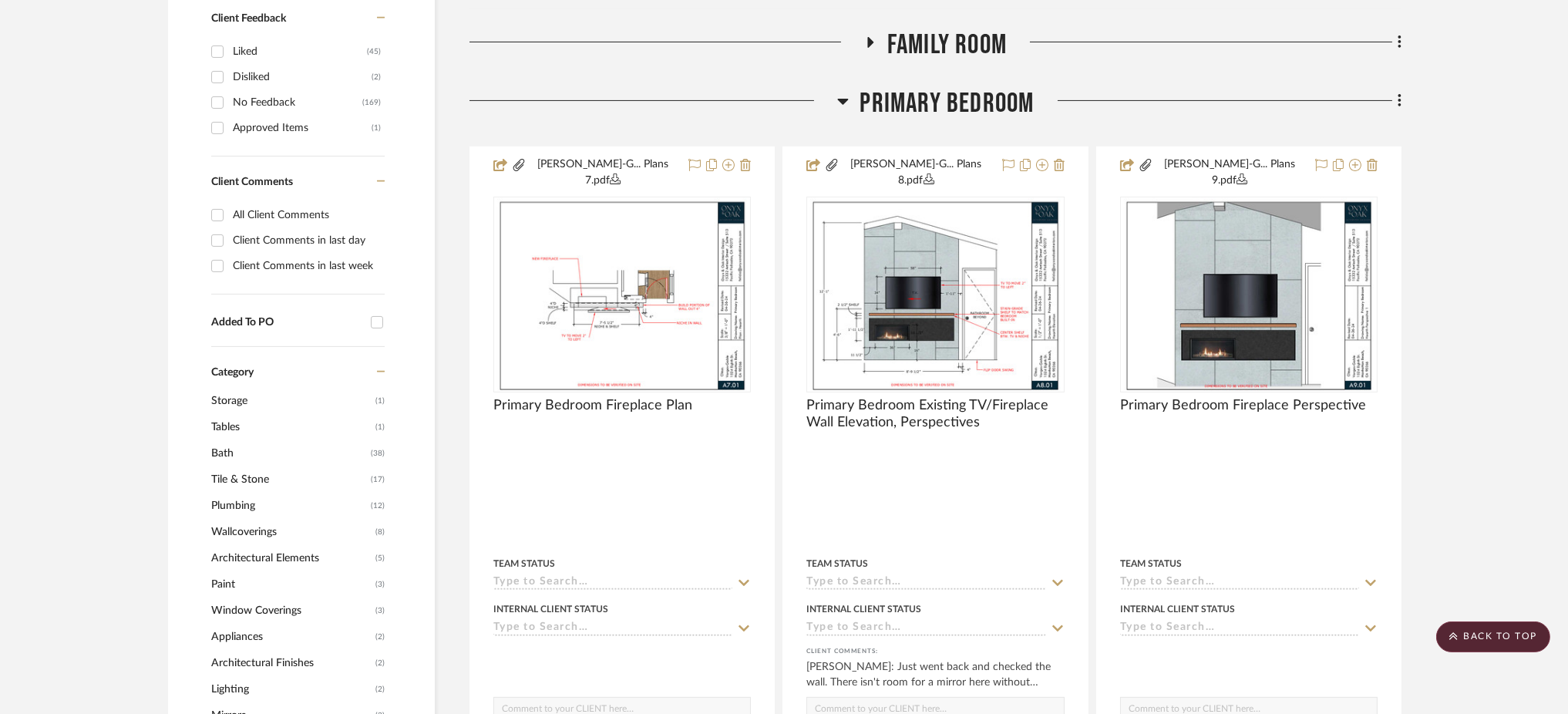
click at [846, 92] on icon at bounding box center [843, 101] width 11 height 19
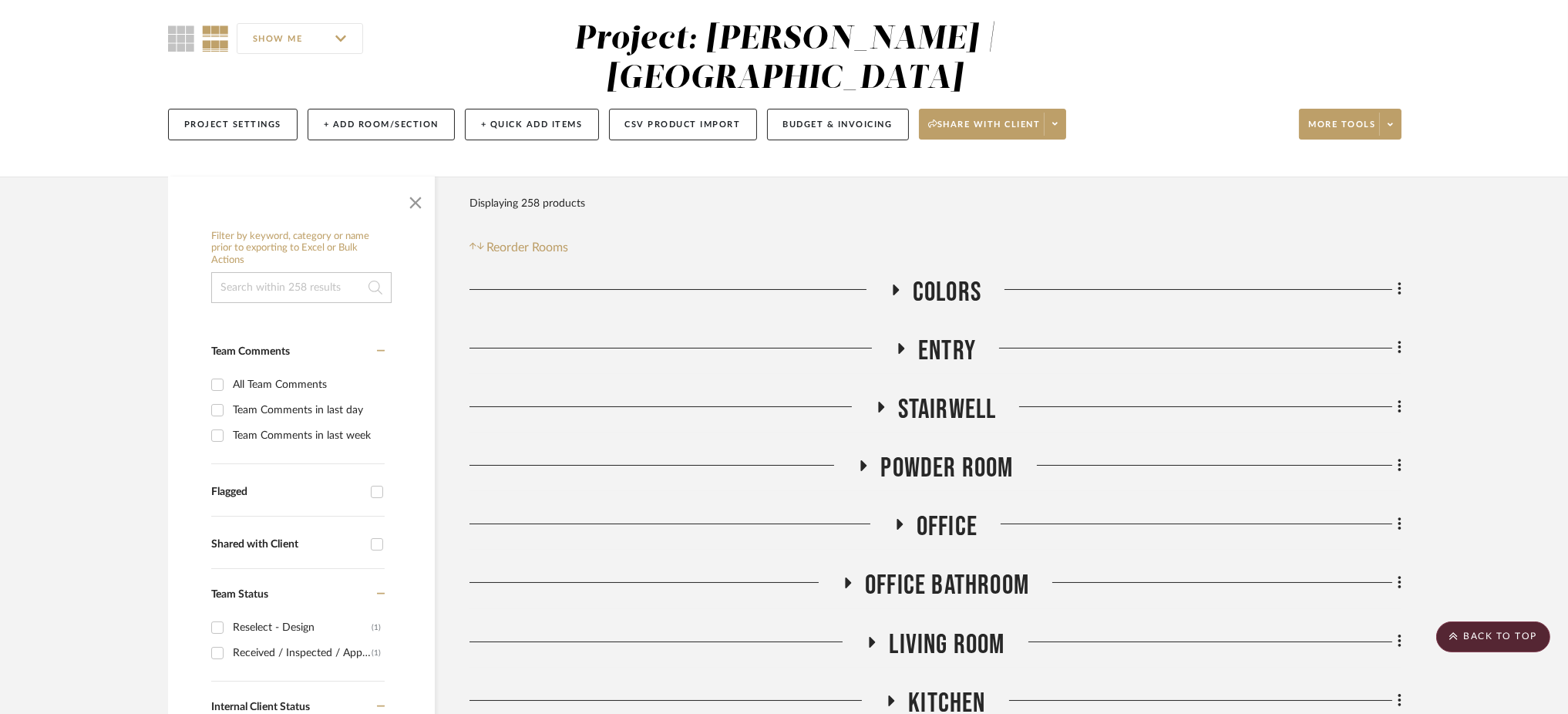
scroll to position [0, 0]
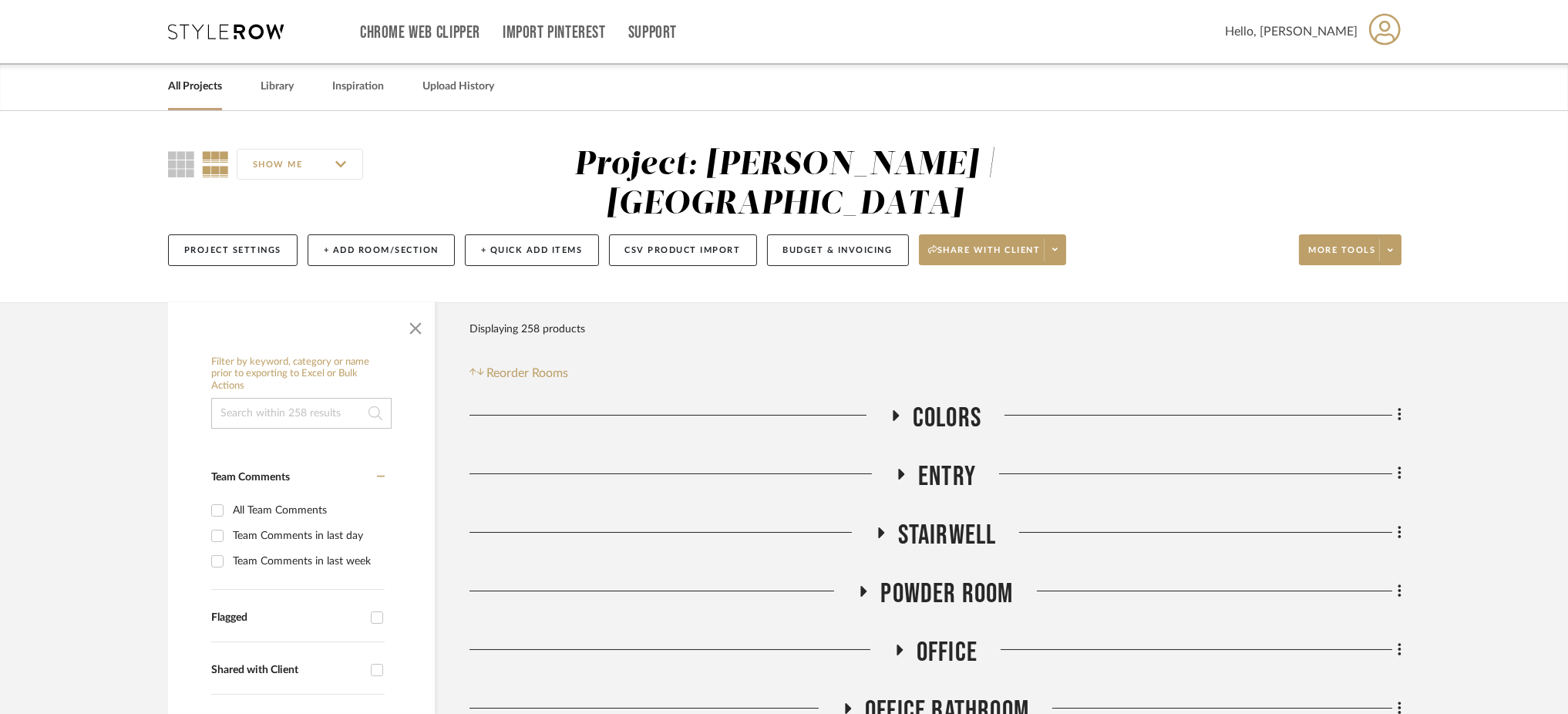
click at [271, 398] on input at bounding box center [302, 413] width 180 height 31
type input "closet"
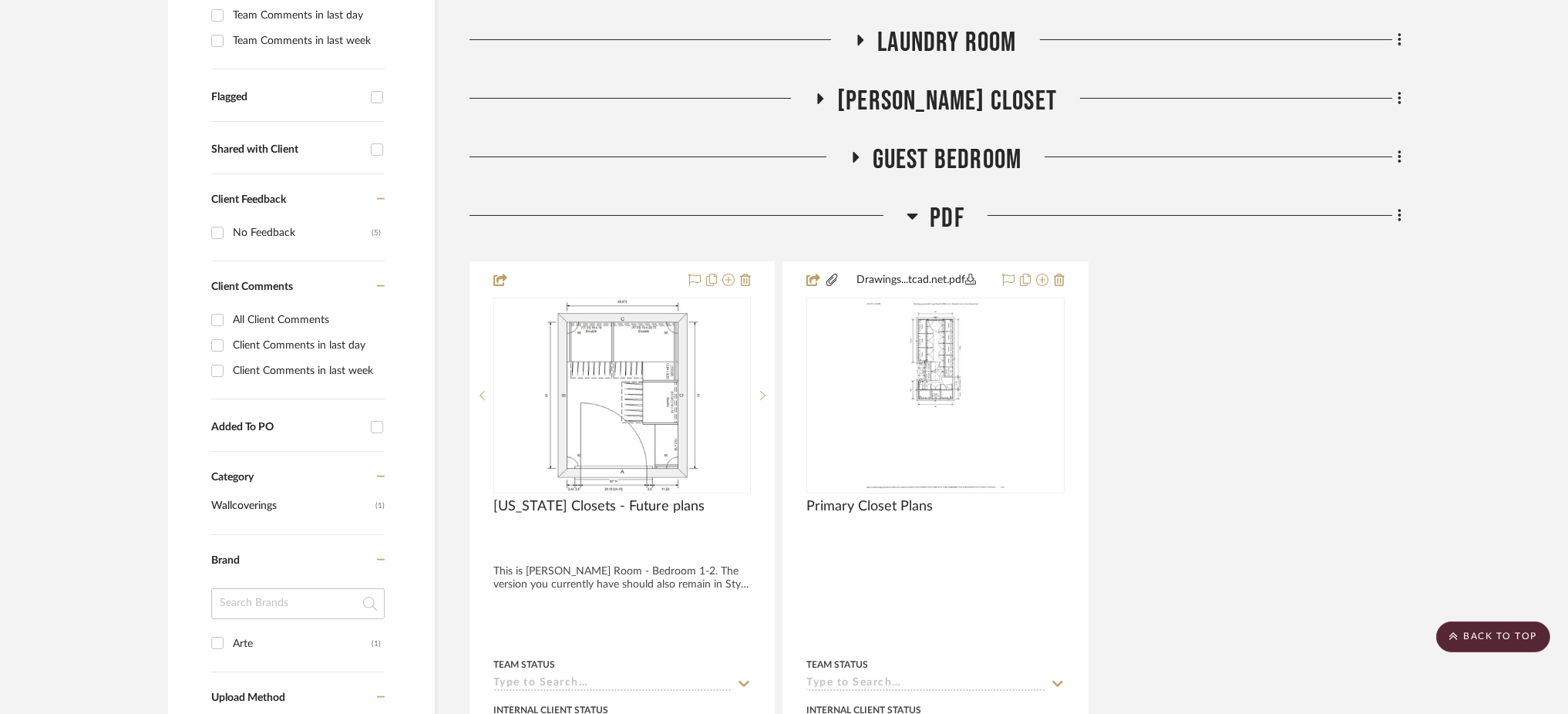
scroll to position [521, 0]
click at [914, 206] on icon at bounding box center [912, 215] width 11 height 19
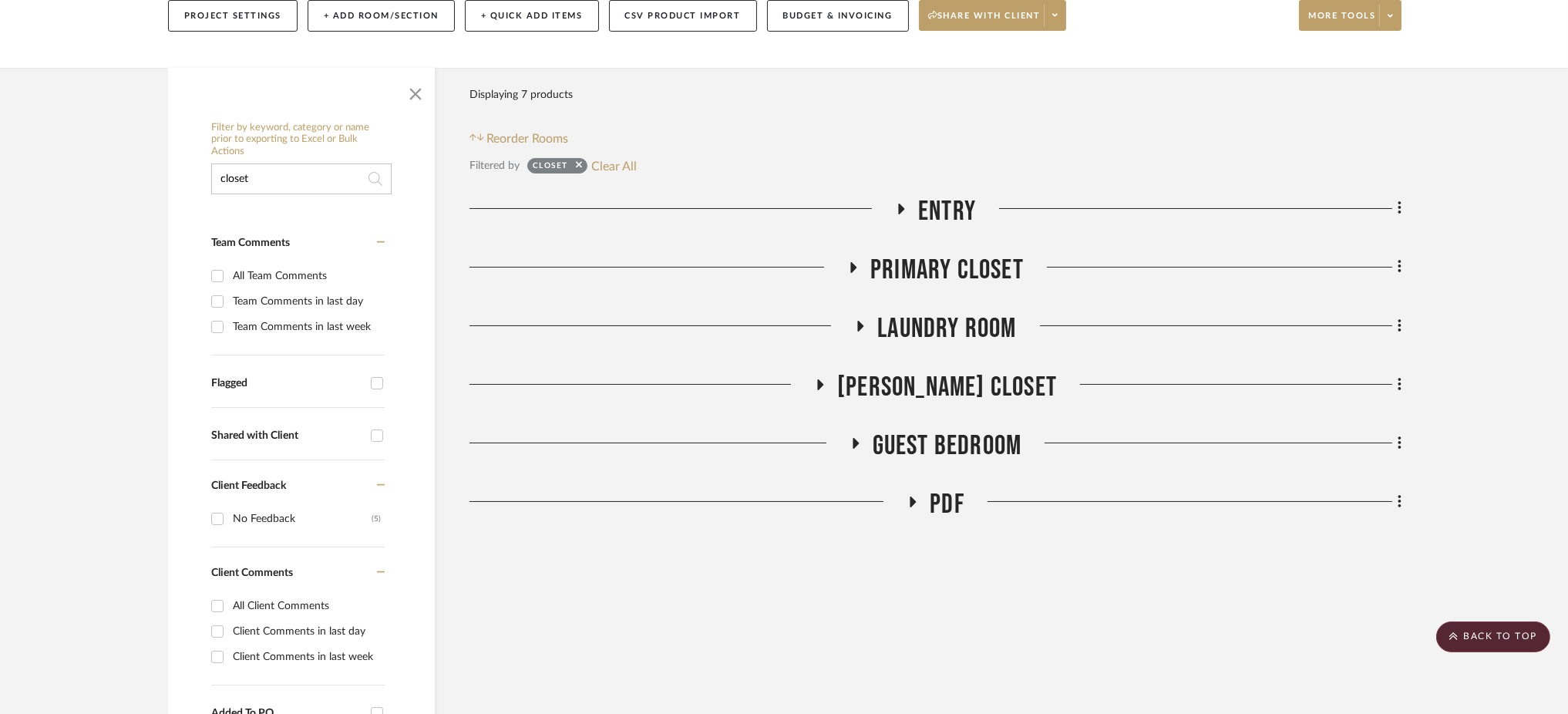
scroll to position [231, 0]
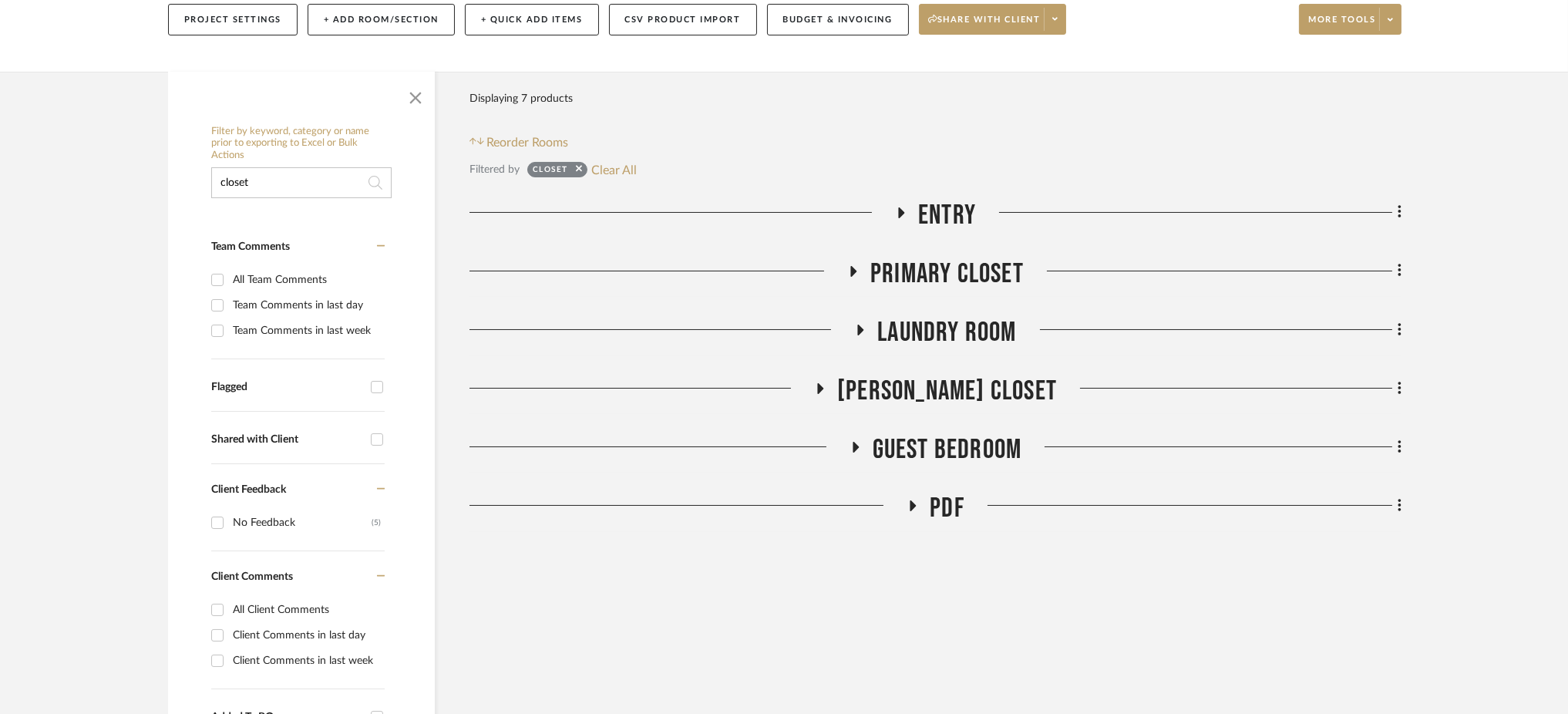
click at [851, 266] on icon at bounding box center [854, 271] width 7 height 11
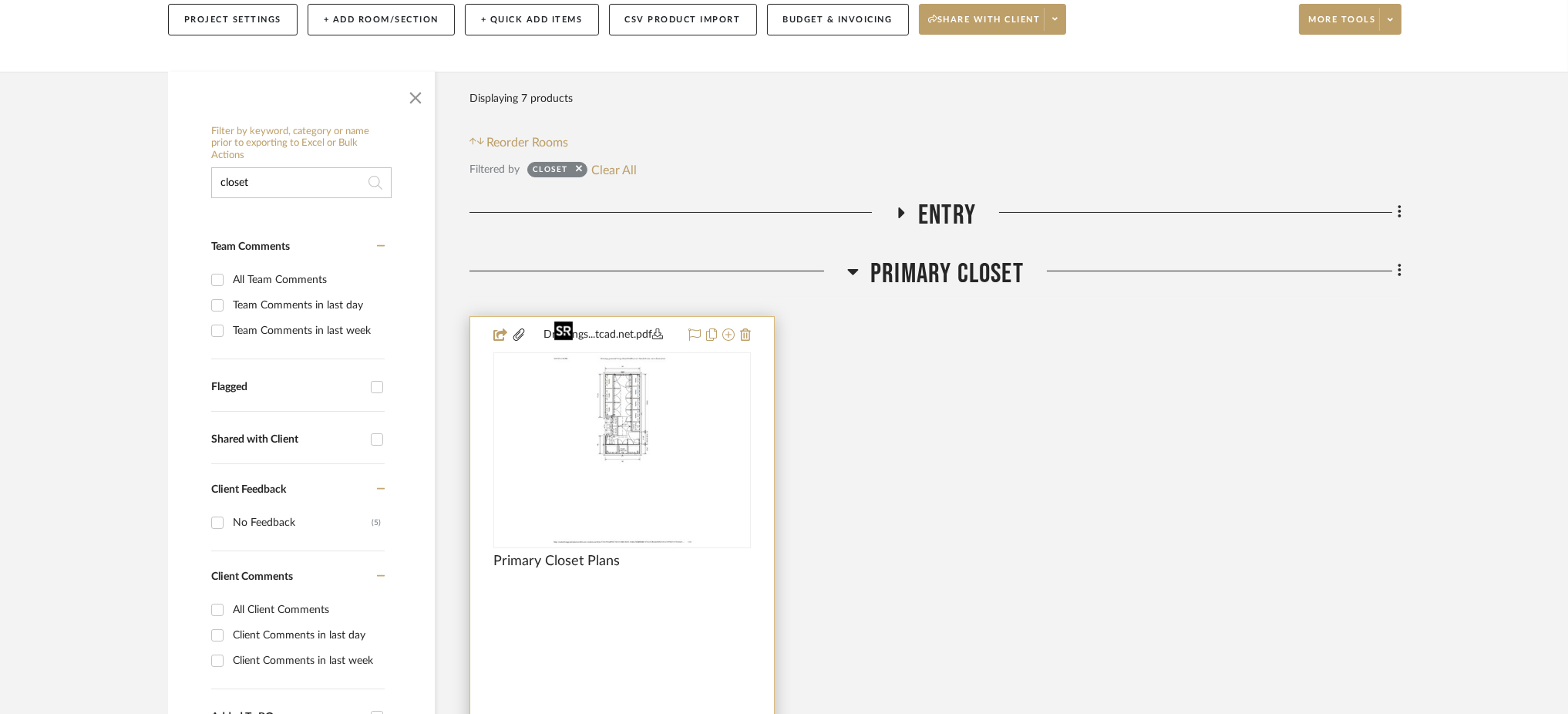
click at [597, 425] on img "0" at bounding box center [622, 450] width 149 height 193
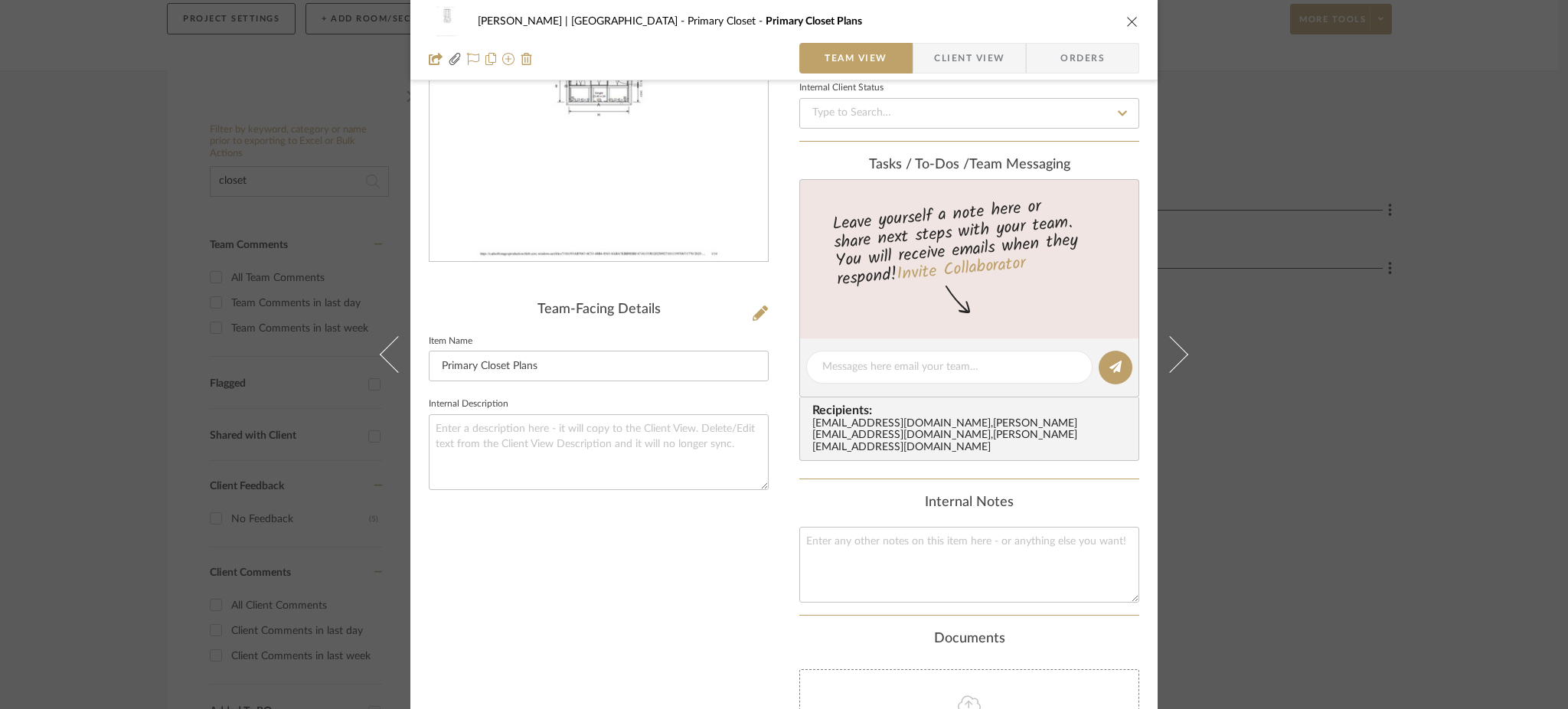
scroll to position [174, 0]
click at [215, 210] on div "Vargas-Gable | Manhattan Beach Primary Closet Primary Closet Plans Team View Cl…" at bounding box center [784, 354] width 1568 height 709
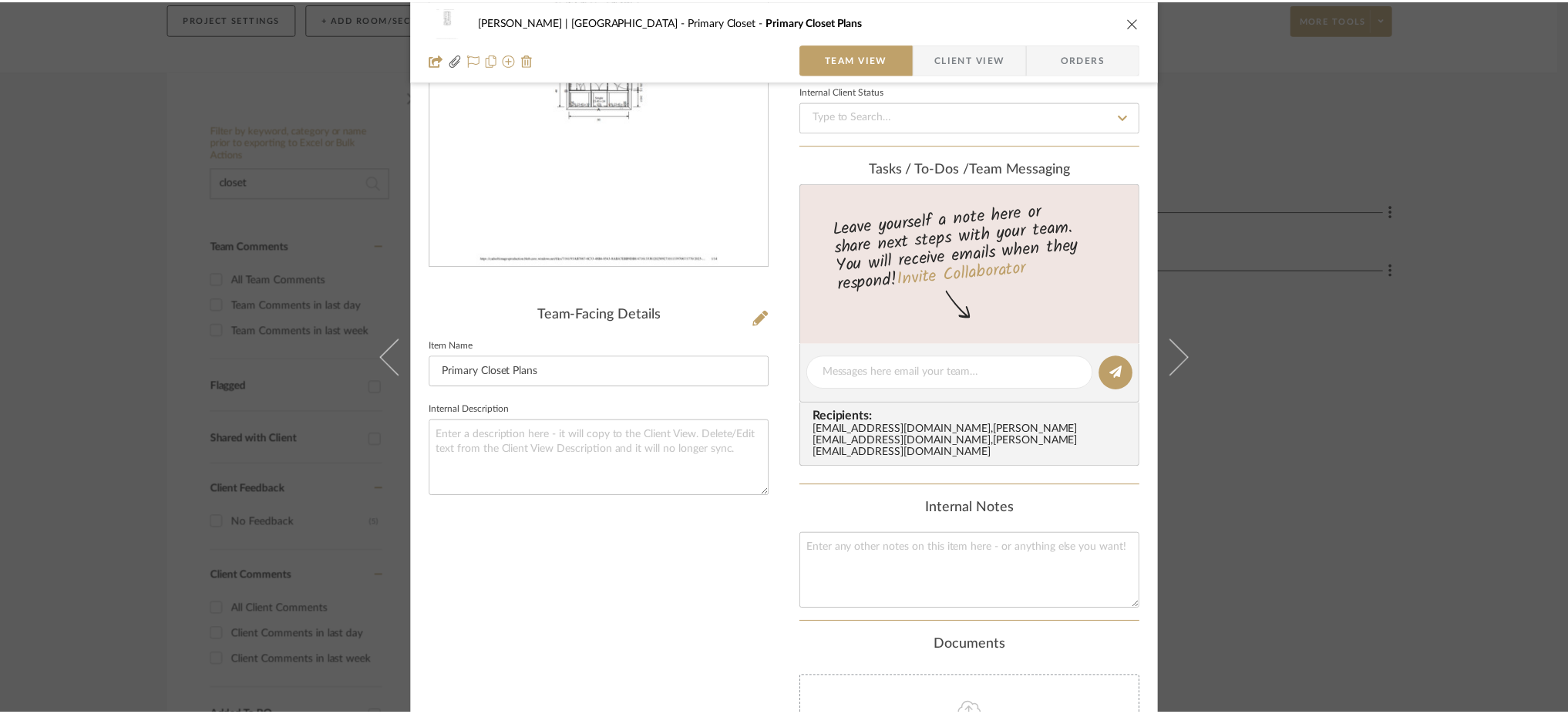
scroll to position [231, 0]
